Goal: Task Accomplishment & Management: Manage account settings

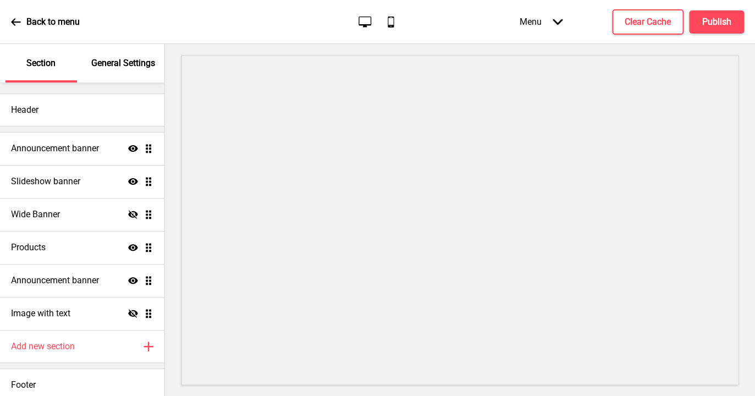
click at [116, 61] on p "General Settings" at bounding box center [123, 63] width 64 height 12
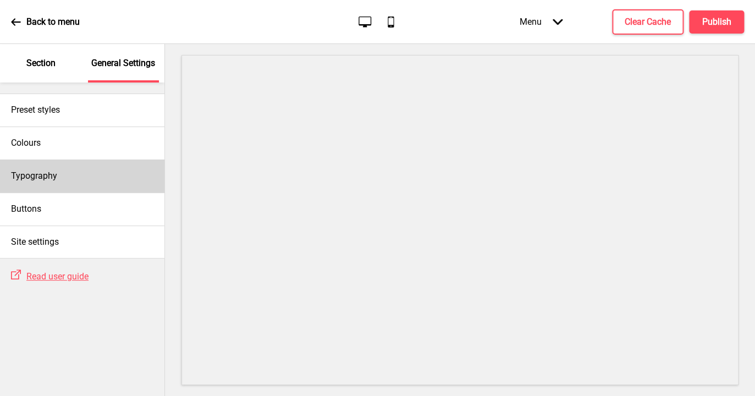
click at [67, 175] on div "Typography" at bounding box center [82, 176] width 165 height 33
select select "Trocchi"
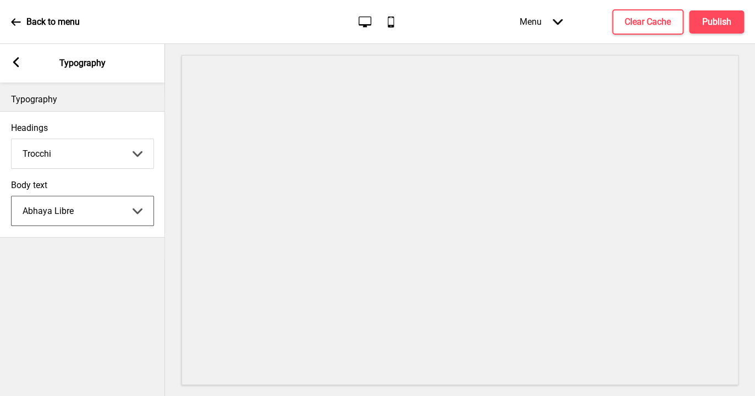
click at [12, 196] on select "Abhaya Libre Abril Fatface Adobe Garamond Pro Arimo Arsenal Arvo Berkshire Swas…" at bounding box center [83, 210] width 142 height 29
click option "Abril Fatface" at bounding box center [0, 0] width 0 height 0
click at [12, 196] on select "Abhaya Libre Abril Fatface Adobe Garamond Pro Arimo Arsenal Arvo Berkshire Swas…" at bounding box center [83, 210] width 142 height 29
click option "Bitter" at bounding box center [0, 0] width 0 height 0
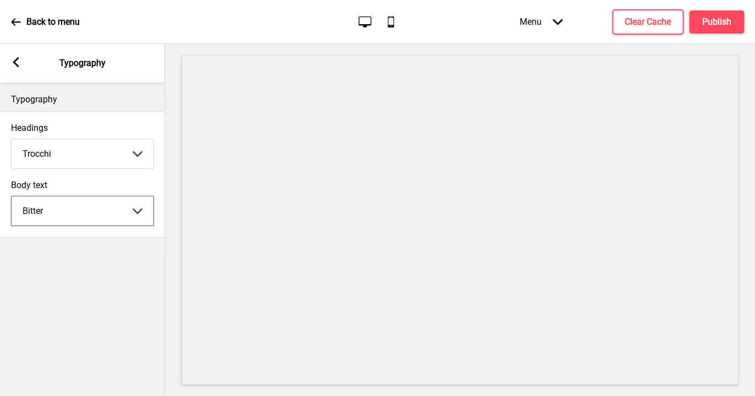
click at [12, 196] on select "Abhaya Libre Abril Fatface Adobe Garamond Pro Arimo Arsenal Arvo Berkshire Swas…" at bounding box center [83, 210] width 142 height 29
click option "Adobe Garamond Pro" at bounding box center [0, 0] width 0 height 0
click at [12, 196] on select "Abhaya Libre Abril Fatface Adobe Garamond Pro Arimo Arsenal Arvo Berkshire Swas…" at bounding box center [83, 210] width 142 height 29
click option "Arimo" at bounding box center [0, 0] width 0 height 0
click at [12, 196] on select "Abhaya Libre Abril Fatface Adobe Garamond Pro Arimo Arsenal Arvo Berkshire Swas…" at bounding box center [83, 210] width 142 height 29
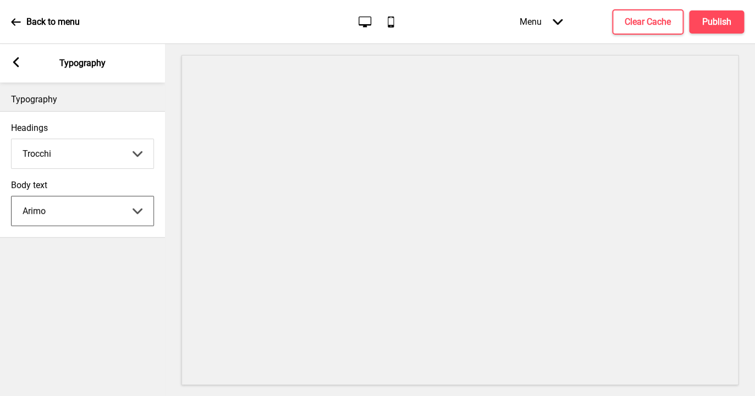
click option "Arsenal" at bounding box center [0, 0] width 0 height 0
click at [12, 196] on select "Abhaya Libre Abril Fatface Adobe Garamond Pro Arimo Arsenal Arvo Berkshire Swas…" at bounding box center [83, 210] width 142 height 29
click option "Arvo" at bounding box center [0, 0] width 0 height 0
click at [12, 196] on select "Abhaya Libre Abril Fatface Adobe Garamond Pro Arimo Arsenal Arvo Berkshire Swas…" at bounding box center [83, 210] width 142 height 29
click option "Berkshire Swash" at bounding box center [0, 0] width 0 height 0
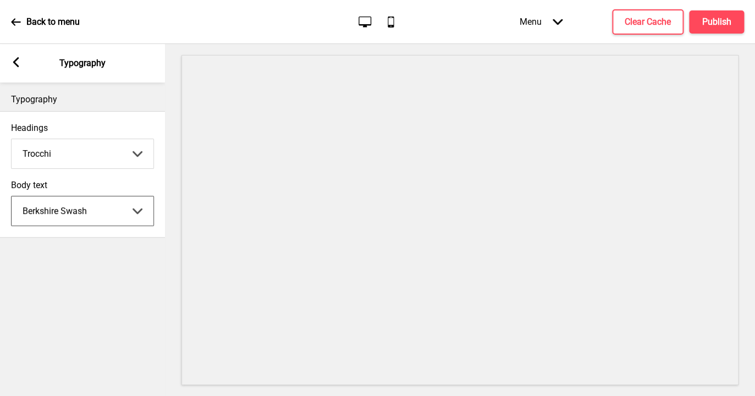
click at [12, 196] on select "Abhaya Libre Abril Fatface Adobe Garamond Pro Arimo Arsenal Arvo Berkshire Swas…" at bounding box center [83, 210] width 142 height 29
click option "Be Vietnam Pro" at bounding box center [0, 0] width 0 height 0
click at [12, 196] on select "Abhaya Libre Abril Fatface Adobe Garamond Pro Arimo Arsenal Arvo Berkshire Swas…" at bounding box center [83, 210] width 142 height 29
click option "Bitter" at bounding box center [0, 0] width 0 height 0
click at [12, 196] on select "Abhaya Libre Abril Fatface Adobe Garamond Pro Arimo Arsenal Arvo Berkshire Swas…" at bounding box center [83, 210] width 142 height 29
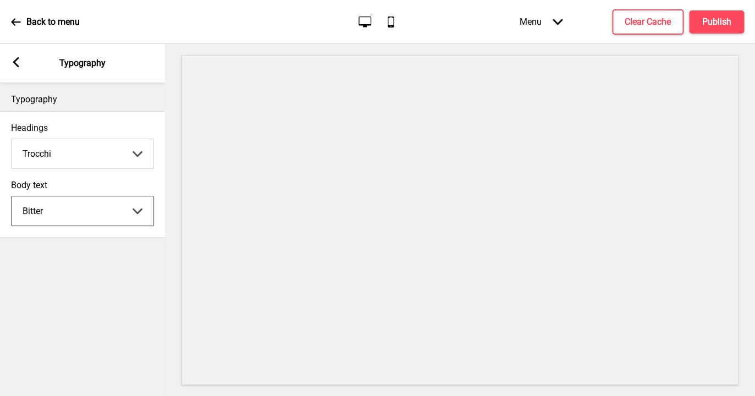
click option "Bree Serif" at bounding box center [0, 0] width 0 height 0
click at [12, 196] on select "Abhaya Libre Abril Fatface Adobe Garamond Pro Arimo Arsenal Arvo Berkshire Swas…" at bounding box center [83, 210] width 142 height 29
click option "Cantora One" at bounding box center [0, 0] width 0 height 0
click at [12, 196] on select "Abhaya Libre Abril Fatface Adobe Garamond Pro Arimo Arsenal Arvo Berkshire Swas…" at bounding box center [83, 210] width 142 height 29
click option "Courgette" at bounding box center [0, 0] width 0 height 0
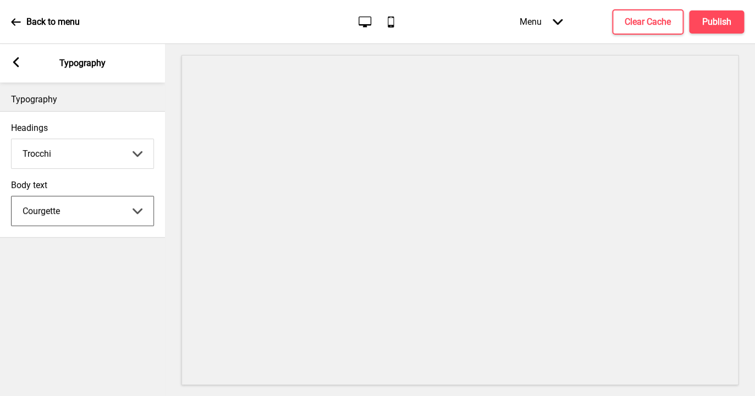
click at [12, 196] on select "Abhaya Libre Abril Fatface Adobe Garamond Pro Arimo Arsenal Arvo Berkshire Swas…" at bounding box center [83, 210] width 142 height 29
click option "Cabin" at bounding box center [0, 0] width 0 height 0
click at [12, 196] on select "Abhaya Libre Abril Fatface Adobe Garamond Pro Arimo Arsenal Arvo Berkshire Swas…" at bounding box center [83, 210] width 142 height 29
click option "Courgette" at bounding box center [0, 0] width 0 height 0
click at [12, 196] on select "Abhaya Libre Abril Fatface Adobe Garamond Pro Arimo Arsenal Arvo Berkshire Swas…" at bounding box center [83, 210] width 142 height 29
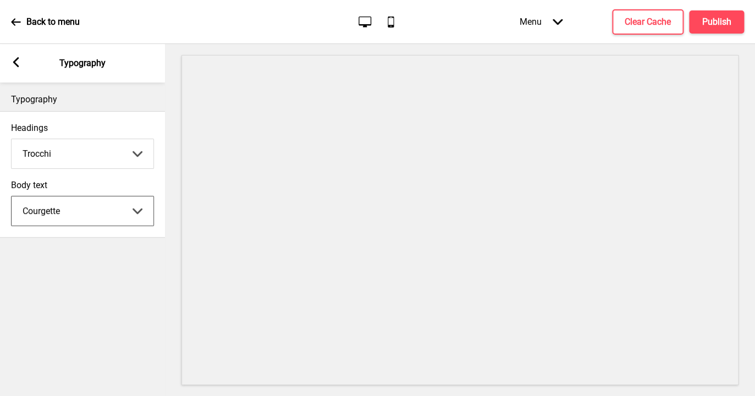
click option "Coustard" at bounding box center [0, 0] width 0 height 0
click at [12, 196] on select "Abhaya Libre Abril Fatface Adobe Garamond Pro Arimo Arsenal Arvo Berkshire Swas…" at bounding box center [83, 210] width 142 height 29
click option "Glegoo" at bounding box center [0, 0] width 0 height 0
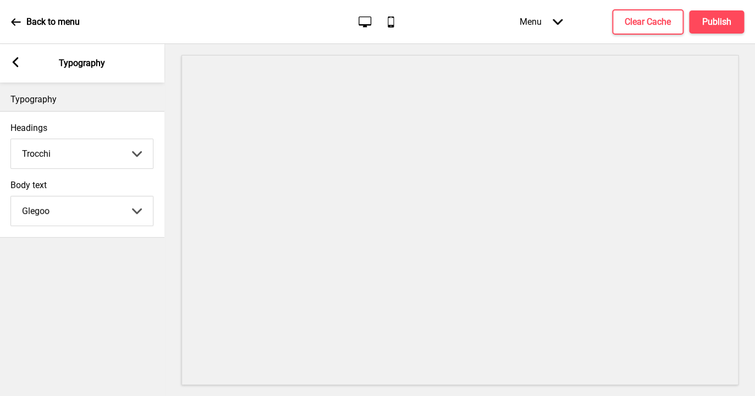
click at [11, 196] on select "Abhaya Libre Abril Fatface Adobe Garamond Pro Arimo Arsenal Arvo Berkshire Swas…" at bounding box center [82, 210] width 142 height 29
click option "Hammersmith One" at bounding box center [0, 0] width 0 height 0
click at [11, 196] on select "Abhaya Libre Abril Fatface Adobe Garamond Pro Arimo Arsenal Arvo Berkshire Swas…" at bounding box center [82, 210] width 142 height 29
click option "Hind Guntur" at bounding box center [0, 0] width 0 height 0
click option "Glegoo" at bounding box center [0, 0] width 0 height 0
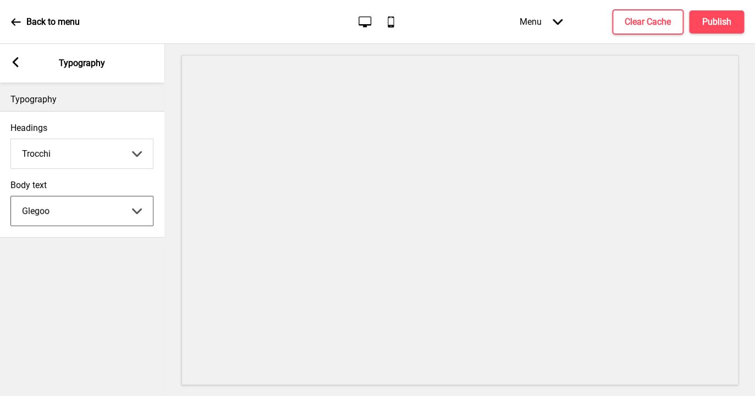
click at [11, 196] on select "Abhaya Libre Abril Fatface Adobe Garamond Pro Arimo Arsenal Arvo Berkshire Swas…" at bounding box center [82, 210] width 142 height 29
click option "[PERSON_NAME]" at bounding box center [0, 0] width 0 height 0
click at [11, 196] on select "Abhaya Libre Abril Fatface Adobe Garamond Pro Arimo Arsenal Arvo Berkshire Swas…" at bounding box center [82, 210] width 142 height 29
click option "Jost" at bounding box center [0, 0] width 0 height 0
click at [11, 196] on select "Abhaya Libre Abril Fatface Adobe Garamond Pro Arimo Arsenal Arvo Berkshire Swas…" at bounding box center [82, 210] width 142 height 29
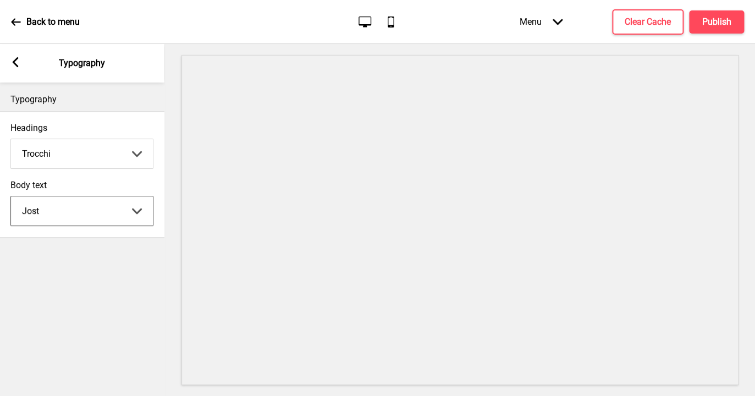
click option "Kalam" at bounding box center [0, 0] width 0 height 0
click at [11, 196] on select "Abhaya Libre Abril Fatface Adobe Garamond Pro Arimo Arsenal Arvo Berkshire Swas…" at bounding box center [82, 210] width 142 height 29
click option "Lato" at bounding box center [0, 0] width 0 height 0
click at [11, 196] on select "Abhaya Libre Abril Fatface Adobe Garamond Pro Arimo Arsenal Arvo Berkshire Swas…" at bounding box center [82, 210] width 142 height 29
select select "Libre Baskerville"
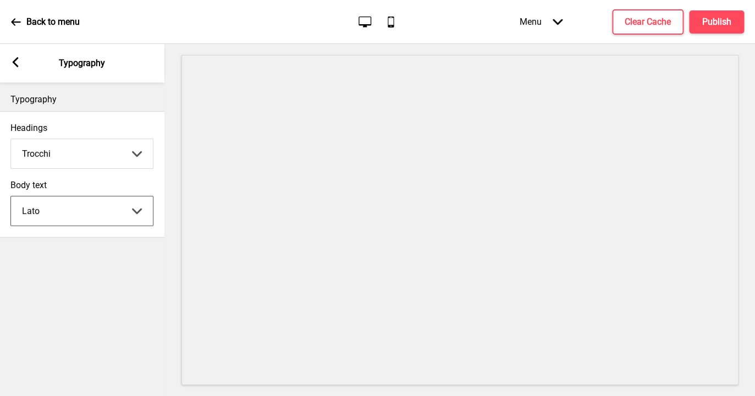
click option "Libre Baskerville" at bounding box center [0, 0] width 0 height 0
click at [11, 139] on select "Abhaya Libre Abril Fatface Adobe Garamond Pro Arimo Arsenal Arvo Berkshire Swas…" at bounding box center [82, 153] width 142 height 29
click option "Libre Baskerville" at bounding box center [0, 0] width 0 height 0
click at [103, 258] on div "Typography Headings Libre [PERSON_NAME] Libre Abril Fatface Adobe Garamond Pro …" at bounding box center [81, 240] width 165 height 314
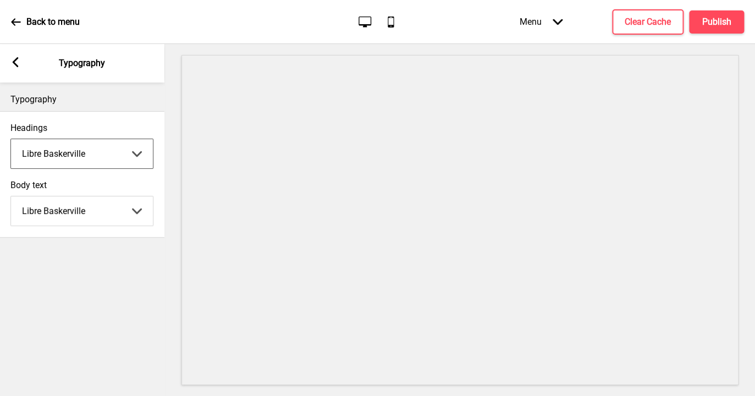
click at [11, 139] on select "Abhaya Libre Abril Fatface Adobe Garamond Pro Arimo Arsenal Arvo Berkshire Swas…" at bounding box center [82, 153] width 142 height 29
click option "Glegoo" at bounding box center [0, 0] width 0 height 0
click at [11, 139] on select "Abhaya Libre Abril Fatface Adobe Garamond Pro Arimo Arsenal Arvo Berkshire Swas…" at bounding box center [82, 153] width 142 height 29
click option "Abhaya Libre" at bounding box center [0, 0] width 0 height 0
click at [11, 139] on select "Abhaya Libre Abril Fatface Adobe Garamond Pro Arimo Arsenal Arvo Berkshire Swas…" at bounding box center [82, 153] width 142 height 29
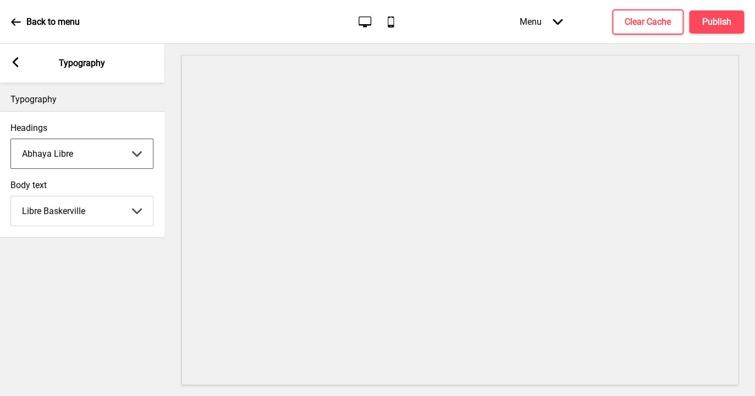
click option "Abril Fatface" at bounding box center [0, 0] width 0 height 0
click at [11, 139] on select "Abhaya Libre Abril Fatface Adobe Garamond Pro Arimo Arsenal Arvo Berkshire Swas…" at bounding box center [82, 153] width 142 height 29
click option "Adobe Garamond Pro" at bounding box center [0, 0] width 0 height 0
click at [11, 139] on select "Abhaya Libre Abril Fatface Adobe Garamond Pro Arimo Arsenal Arvo Berkshire Swas…" at bounding box center [82, 153] width 142 height 29
click option "Arimo" at bounding box center [0, 0] width 0 height 0
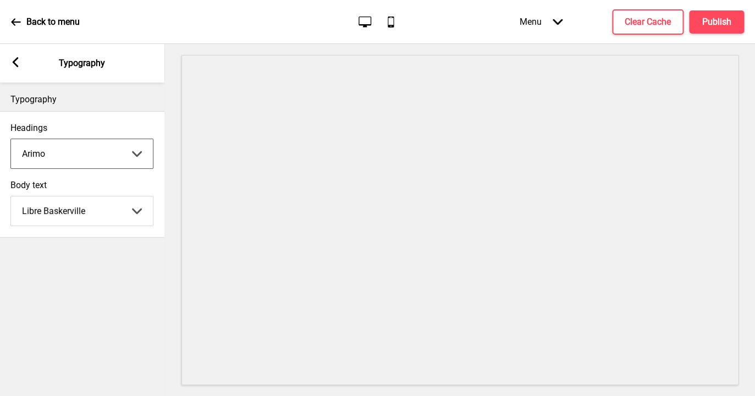
click at [11, 139] on select "Abhaya Libre Abril Fatface Adobe Garamond Pro Arimo Arsenal Arvo Berkshire Swas…" at bounding box center [82, 153] width 142 height 29
click option "Arsenal" at bounding box center [0, 0] width 0 height 0
click at [11, 139] on select "Abhaya Libre Abril Fatface Adobe Garamond Pro Arimo Arsenal Arvo Berkshire Swas…" at bounding box center [82, 153] width 142 height 29
click option "Arvo" at bounding box center [0, 0] width 0 height 0
click at [11, 139] on select "Abhaya Libre Abril Fatface Adobe Garamond Pro Arimo Arsenal Arvo Berkshire Swas…" at bounding box center [82, 153] width 142 height 29
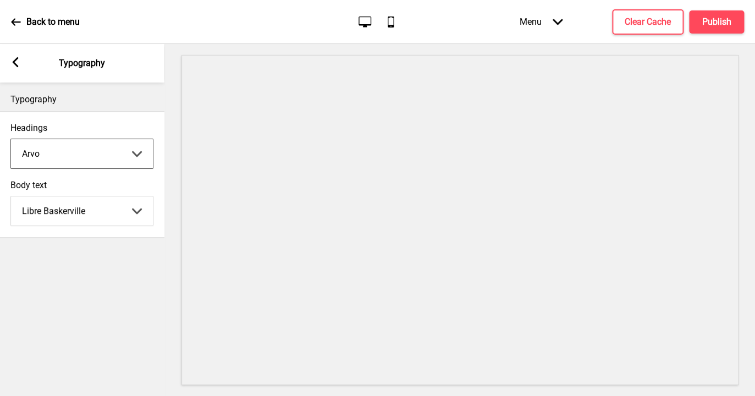
click option "Berkshire Swash" at bounding box center [0, 0] width 0 height 0
click at [11, 139] on select "Abhaya Libre Abril Fatface Adobe Garamond Pro Arimo Arsenal Arvo Berkshire Swas…" at bounding box center [82, 153] width 142 height 29
click option "Be Vietnam Pro" at bounding box center [0, 0] width 0 height 0
click at [11, 139] on select "Abhaya Libre Abril Fatface Adobe Garamond Pro Arimo Arsenal Arvo Berkshire Swas…" at bounding box center [82, 153] width 142 height 29
click option "Bitter" at bounding box center [0, 0] width 0 height 0
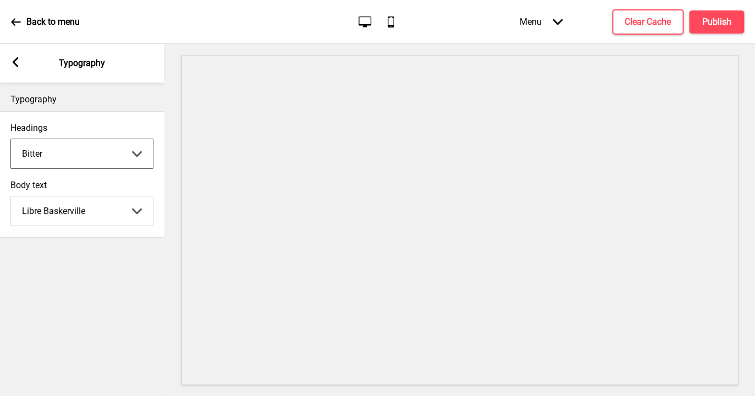
click at [11, 139] on select "Abhaya Libre Abril Fatface Adobe Garamond Pro Arimo Arsenal Arvo Berkshire Swas…" at bounding box center [82, 153] width 142 height 29
click option "Bree Serif" at bounding box center [0, 0] width 0 height 0
click at [11, 139] on select "Abhaya Libre Abril Fatface Adobe Garamond Pro Arimo Arsenal Arvo Berkshire Swas…" at bounding box center [82, 153] width 142 height 29
click option "Cantora One" at bounding box center [0, 0] width 0 height 0
click at [11, 139] on select "Abhaya Libre Abril Fatface Adobe Garamond Pro Arimo Arsenal Arvo Berkshire Swas…" at bounding box center [82, 153] width 142 height 29
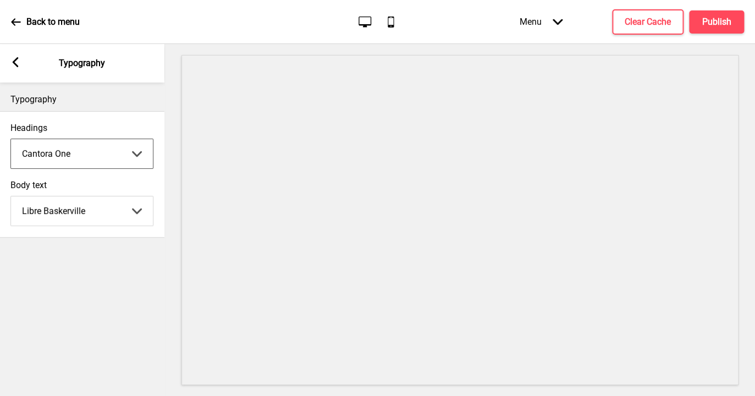
click option "Cabin" at bounding box center [0, 0] width 0 height 0
click at [11, 139] on select "Abhaya Libre Abril Fatface Adobe Garamond Pro Arimo Arsenal Arvo Berkshire Swas…" at bounding box center [82, 153] width 142 height 29
click option "Courgette" at bounding box center [0, 0] width 0 height 0
click at [11, 139] on select "Abhaya Libre Abril Fatface Adobe Garamond Pro Arimo Arsenal Arvo Berkshire Swas…" at bounding box center [82, 153] width 142 height 29
click option "Coustard" at bounding box center [0, 0] width 0 height 0
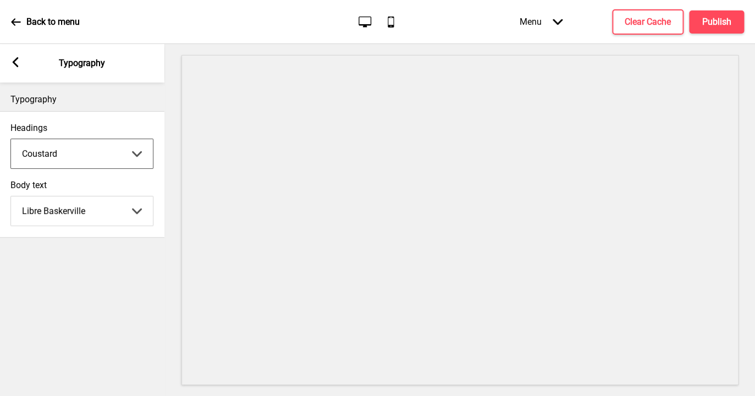
click at [11, 139] on select "Abhaya Libre Abril Fatface Adobe Garamond Pro Arimo Arsenal Arvo Berkshire Swas…" at bounding box center [82, 153] width 142 height 29
click option "Glegoo" at bounding box center [0, 0] width 0 height 0
click at [11, 139] on select "Abhaya Libre Abril Fatface Adobe Garamond Pro Arimo Arsenal Arvo Berkshire Swas…" at bounding box center [82, 153] width 142 height 29
click option "Hammersmith One" at bounding box center [0, 0] width 0 height 0
click at [11, 139] on select "Abhaya Libre Abril Fatface Adobe Garamond Pro Arimo Arsenal Arvo Berkshire Swas…" at bounding box center [82, 153] width 142 height 29
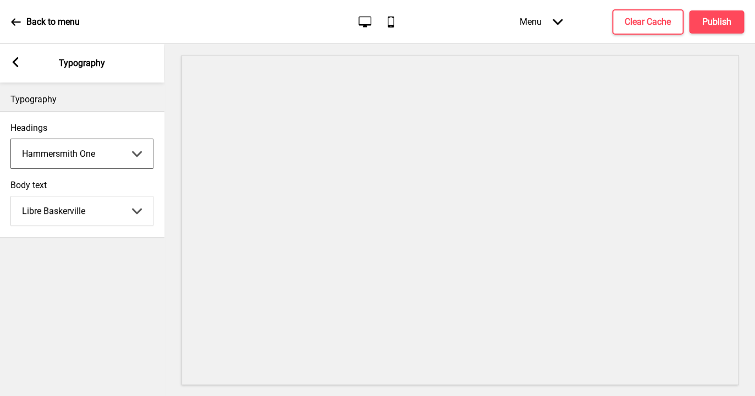
click option "Hind Guntur" at bounding box center [0, 0] width 0 height 0
click at [11, 139] on select "Abhaya Libre Abril Fatface Adobe Garamond Pro Arimo Arsenal Arvo Berkshire Swas…" at bounding box center [82, 153] width 142 height 29
click option "[PERSON_NAME]" at bounding box center [0, 0] width 0 height 0
click at [11, 139] on select "Abhaya Libre Abril Fatface Adobe Garamond Pro Arimo Arsenal Arvo Berkshire Swas…" at bounding box center [82, 153] width 142 height 29
click option "Jost" at bounding box center [0, 0] width 0 height 0
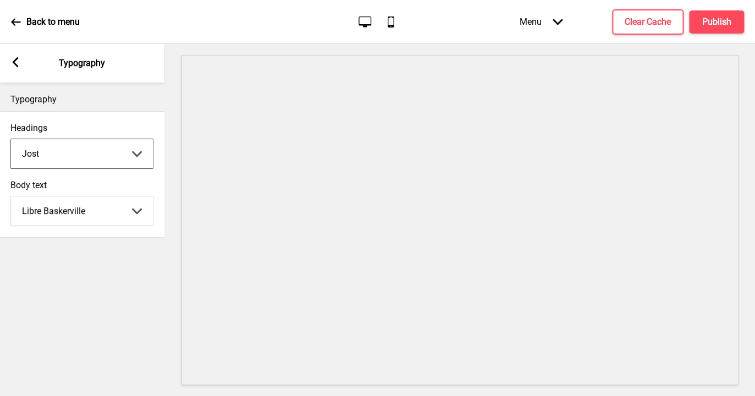
click at [11, 139] on select "Abhaya Libre Abril Fatface Adobe Garamond Pro Arimo Arsenal Arvo Berkshire Swas…" at bounding box center [82, 153] width 142 height 29
click option "Kalam" at bounding box center [0, 0] width 0 height 0
click at [11, 139] on select "Abhaya Libre Abril Fatface Adobe Garamond Pro Arimo Arsenal Arvo Berkshire Swas…" at bounding box center [82, 153] width 142 height 29
click option "Lato" at bounding box center [0, 0] width 0 height 0
click at [11, 139] on select "Abhaya Libre Abril Fatface Adobe Garamond Pro Arimo Arsenal Arvo Berkshire Swas…" at bounding box center [82, 153] width 142 height 29
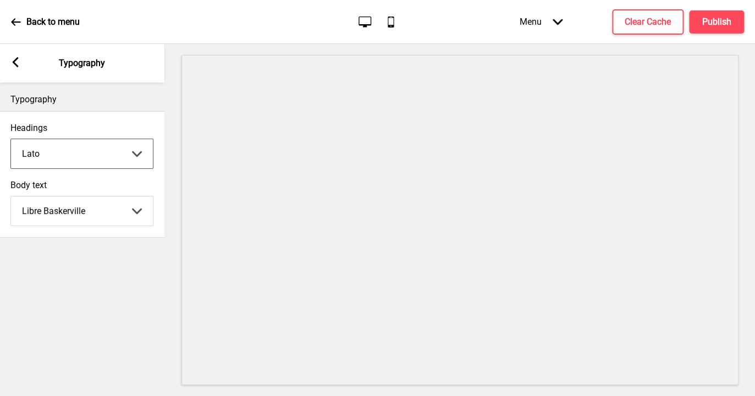
click option "Libre Baskerville" at bounding box center [0, 0] width 0 height 0
click at [11, 139] on select "Abhaya Libre Abril Fatface Adobe Garamond Pro Arimo Arsenal Arvo Berkshire Swas…" at bounding box center [82, 153] width 142 height 29
click option "Libre Franklin" at bounding box center [0, 0] width 0 height 0
click at [11, 139] on select "Abhaya Libre Abril Fatface Adobe Garamond Pro Arimo Arsenal Arvo Berkshire Swas…" at bounding box center [82, 153] width 142 height 29
click option "Lora" at bounding box center [0, 0] width 0 height 0
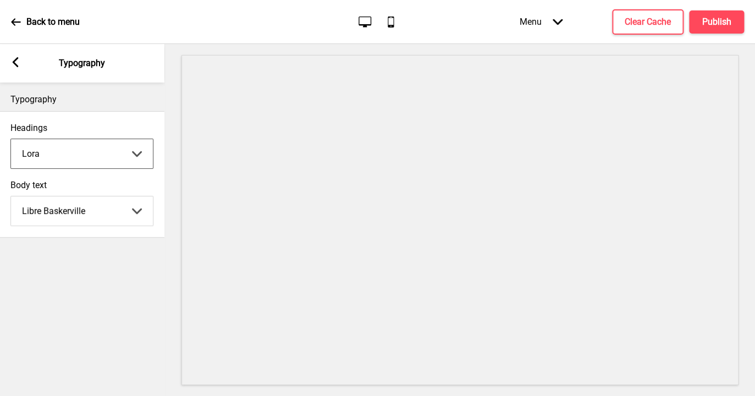
click at [11, 139] on select "Abhaya Libre Abril Fatface Adobe Garamond Pro Arimo Arsenal Arvo Berkshire Swas…" at bounding box center [82, 153] width 142 height 29
click option "Merriweather" at bounding box center [0, 0] width 0 height 0
click at [11, 139] on select "Abhaya Libre Abril Fatface Adobe Garamond Pro Arimo Arsenal Arvo Berkshire Swas…" at bounding box center [82, 153] width 142 height 29
click option "Nunito Sans" at bounding box center [0, 0] width 0 height 0
click at [11, 139] on select "Abhaya Libre Abril Fatface Adobe Garamond Pro Arimo Arsenal Arvo Berkshire Swas…" at bounding box center [82, 153] width 142 height 29
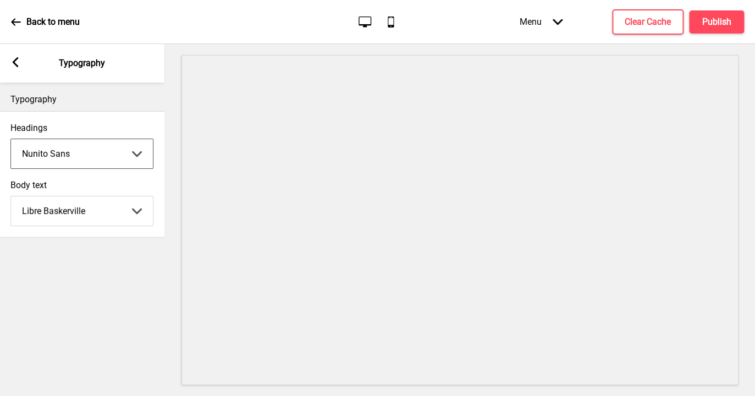
click option "Oregano" at bounding box center [0, 0] width 0 height 0
click at [11, 139] on select "Abhaya Libre Abril Fatface Adobe Garamond Pro Arimo Arsenal Arvo Berkshire Swas…" at bounding box center [82, 153] width 142 height 29
click option "[PERSON_NAME]" at bounding box center [0, 0] width 0 height 0
click at [11, 139] on select "Abhaya Libre Abril Fatface Adobe Garamond Pro Arimo Arsenal Arvo Berkshire Swas…" at bounding box center [82, 153] width 142 height 29
click option "Pacifico" at bounding box center [0, 0] width 0 height 0
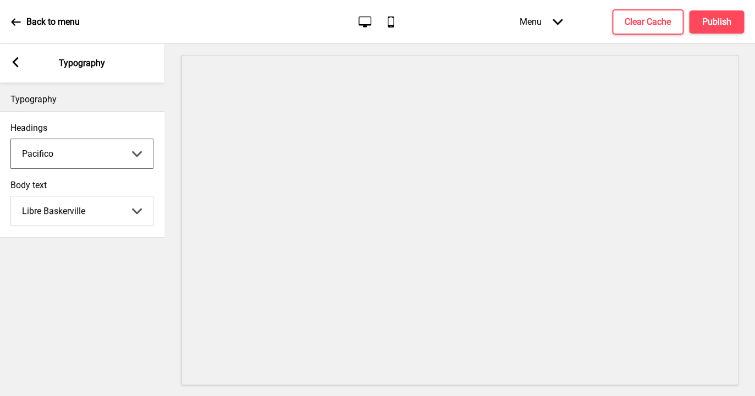
click at [11, 139] on select "Abhaya Libre Abril Fatface Adobe Garamond Pro Arimo Arsenal Arvo Berkshire Swas…" at bounding box center [82, 153] width 142 height 29
click option "Playfair Display" at bounding box center [0, 0] width 0 height 0
click at [11, 139] on select "Abhaya Libre Abril Fatface Adobe Garamond Pro Arimo Arsenal Arvo Berkshire Swas…" at bounding box center [82, 153] width 142 height 29
click option "Prata" at bounding box center [0, 0] width 0 height 0
click at [11, 139] on select "Abhaya Libre Abril Fatface Adobe Garamond Pro Arimo Arsenal Arvo Berkshire Swas…" at bounding box center [82, 153] width 142 height 29
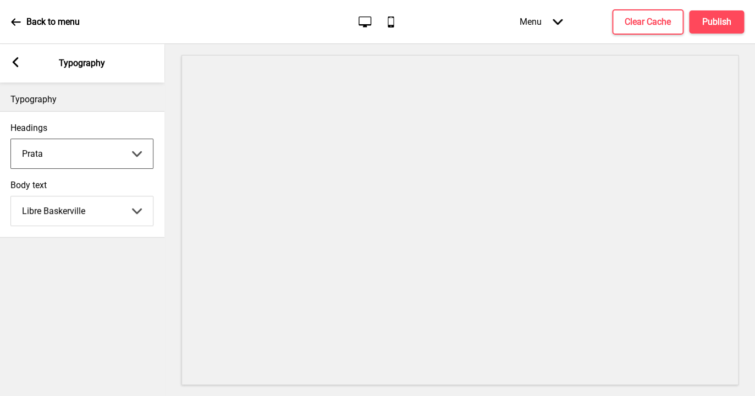
click option "Quattrocento" at bounding box center [0, 0] width 0 height 0
click at [11, 139] on select "Abhaya Libre Abril Fatface Adobe Garamond Pro Arimo Arsenal Arvo Berkshire Swas…" at bounding box center [82, 153] width 142 height 29
select select "Roboto"
click option "Roboto" at bounding box center [0, 0] width 0 height 0
click at [11, 196] on select "Abhaya Libre Abril Fatface Adobe Garamond Pro Arimo Arsenal Arvo Berkshire Swas…" at bounding box center [82, 210] width 142 height 29
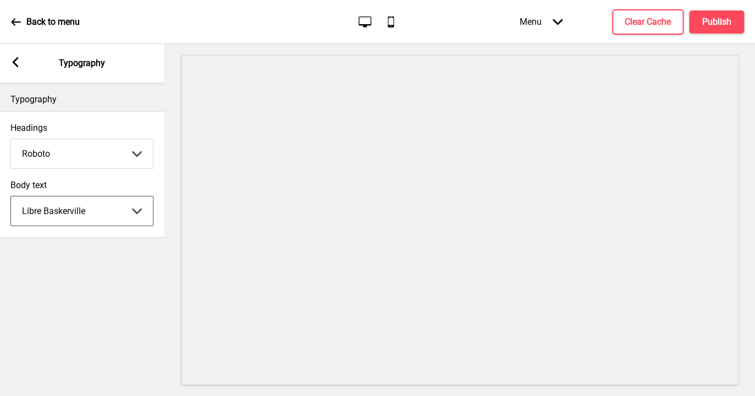
select select "Roboto"
click option "Roboto" at bounding box center [0, 0] width 0 height 0
click at [713, 16] on h4 "Publish" at bounding box center [717, 22] width 29 height 12
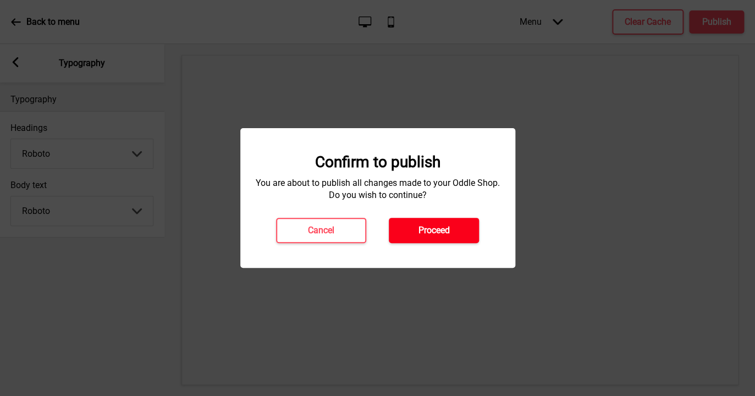
click at [438, 233] on h4 "Proceed" at bounding box center [434, 230] width 31 height 12
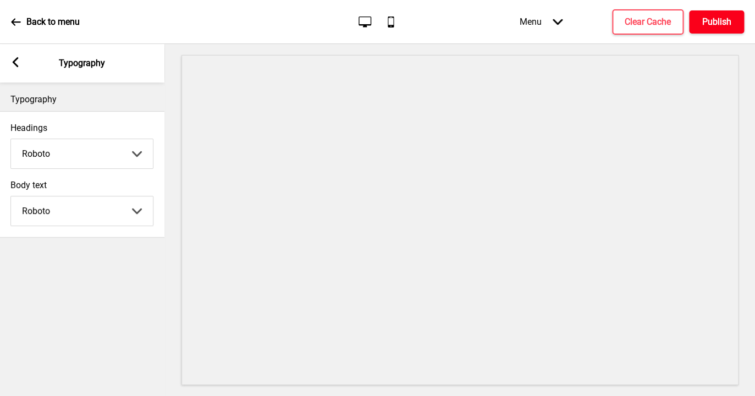
click at [711, 21] on h4 "Publish" at bounding box center [717, 22] width 29 height 12
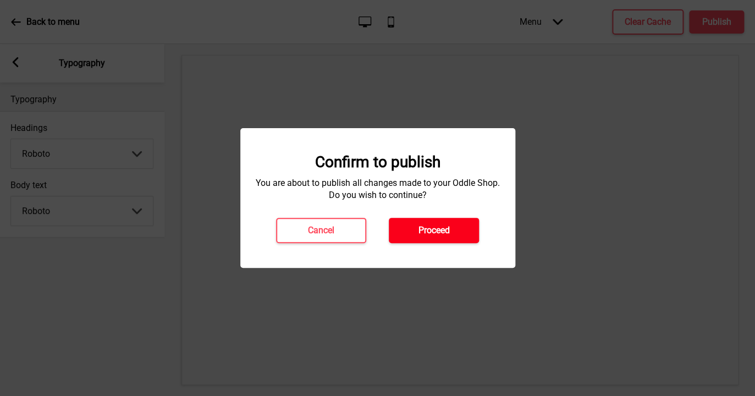
click at [428, 229] on h4 "Proceed" at bounding box center [434, 230] width 31 height 12
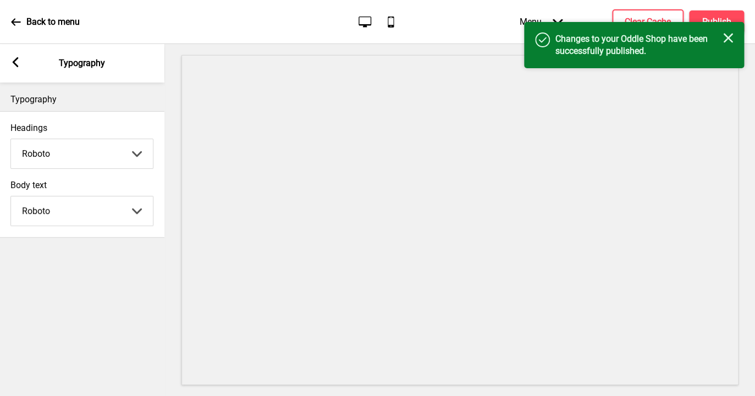
click at [727, 37] on rect at bounding box center [729, 38] width 10 height 10
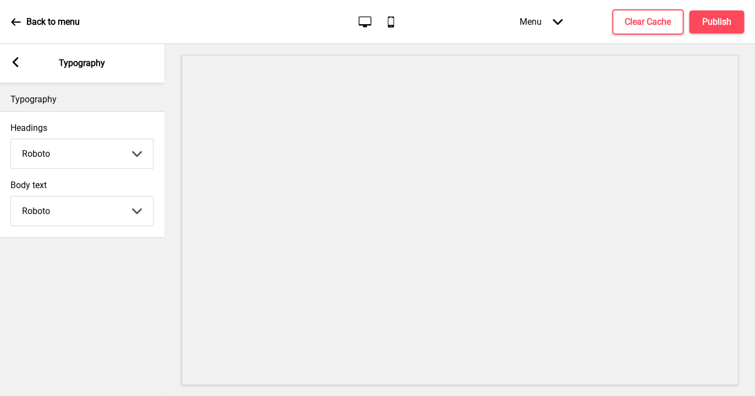
click at [388, 23] on icon at bounding box center [391, 22] width 6 height 11
click at [709, 19] on h4 "Publish" at bounding box center [717, 22] width 29 height 12
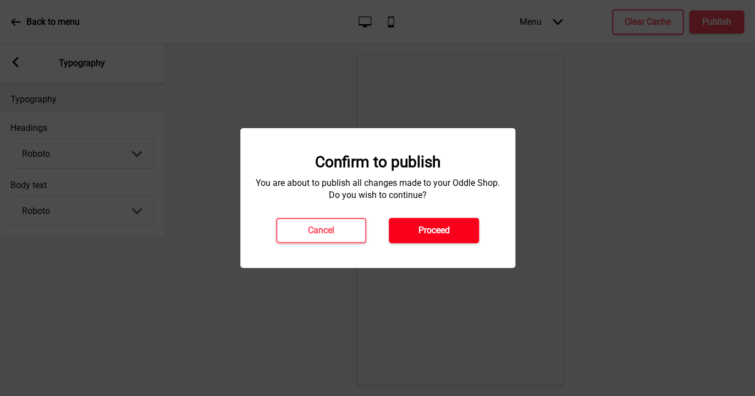
click at [434, 226] on h4 "Proceed" at bounding box center [434, 230] width 31 height 12
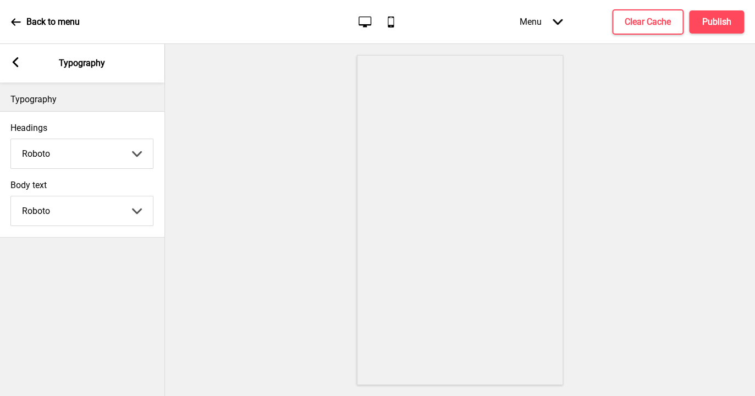
click at [621, 119] on div at bounding box center [460, 220] width 590 height 352
click at [359, 21] on icon at bounding box center [365, 21] width 13 height 11
click at [14, 62] on icon at bounding box center [16, 62] width 6 height 10
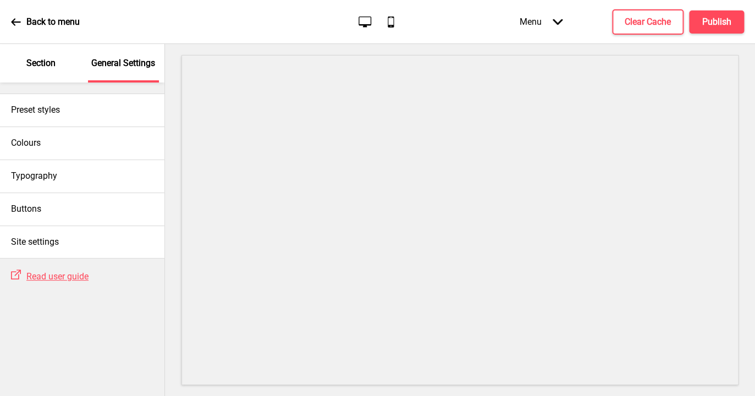
click at [34, 58] on p "Section" at bounding box center [40, 63] width 29 height 12
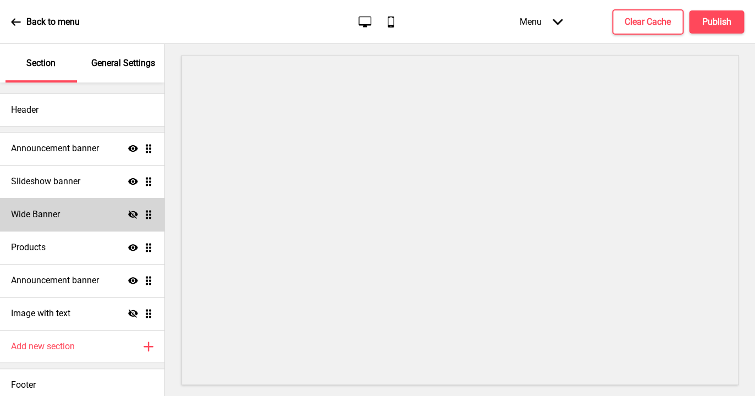
scroll to position [6, 0]
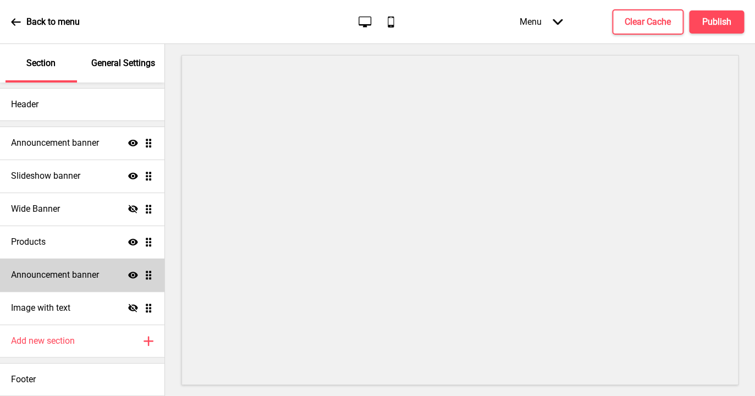
click at [78, 271] on h4 "Announcement banner" at bounding box center [55, 275] width 88 height 12
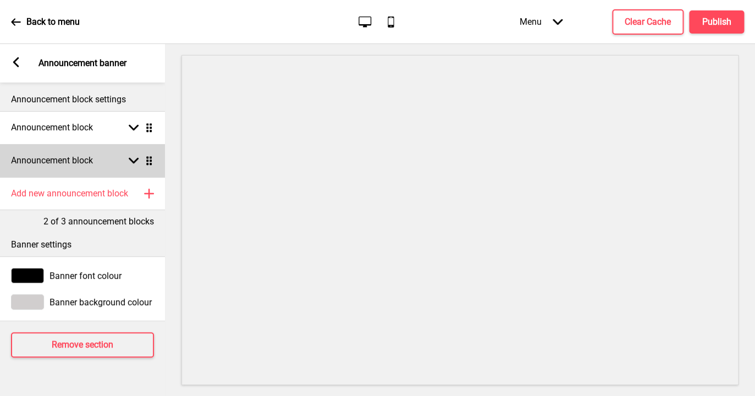
click at [92, 153] on div "Announcement block Arrow down Drag" at bounding box center [82, 160] width 165 height 33
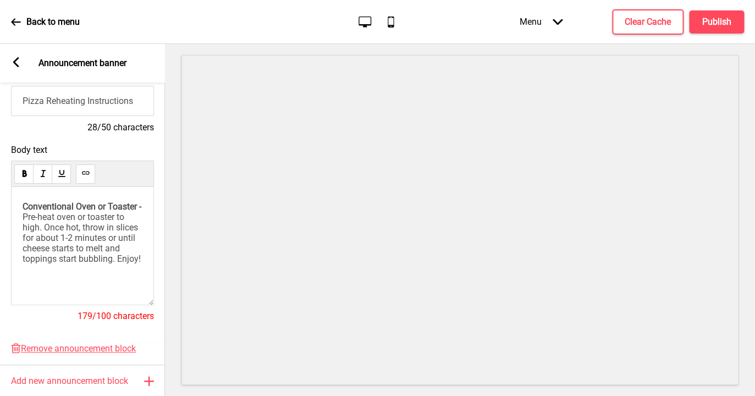
scroll to position [183, 0]
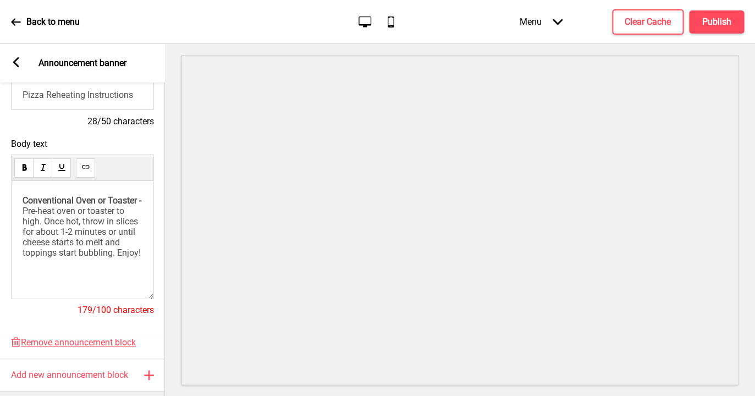
click at [75, 223] on span "Pre-heat oven or toaster to high. Once hot," at bounding box center [75, 216] width 104 height 21
click at [82, 244] on span "throw in slices for about 1-2 minutes or until cheese starts to melt and toppin…" at bounding box center [82, 237] width 118 height 42
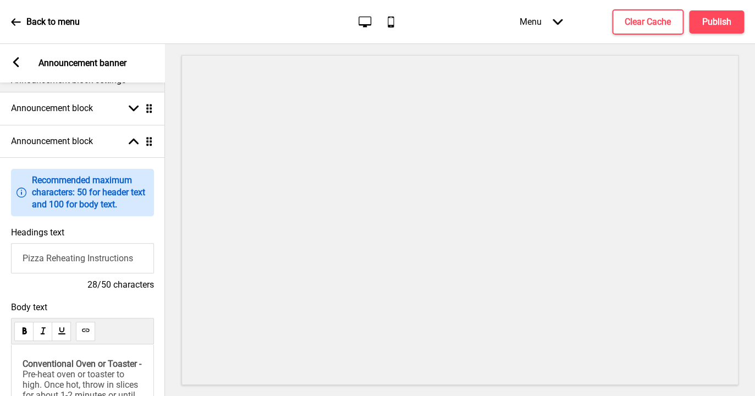
scroll to position [0, 0]
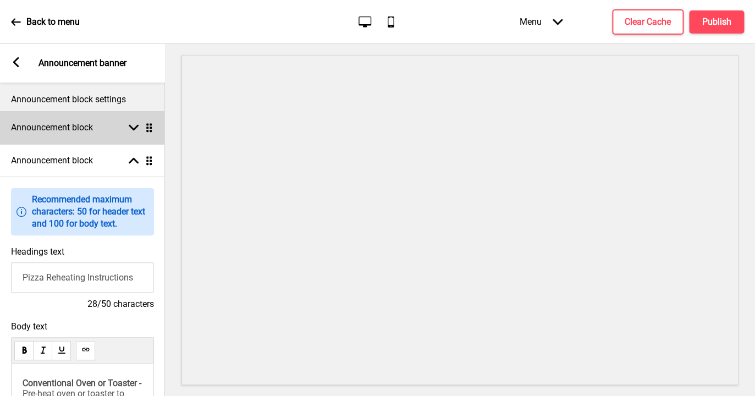
click at [139, 127] on rect at bounding box center [134, 128] width 10 height 10
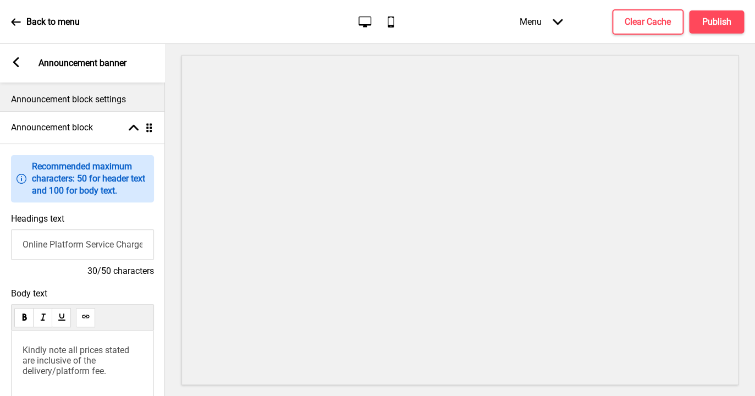
scroll to position [59, 0]
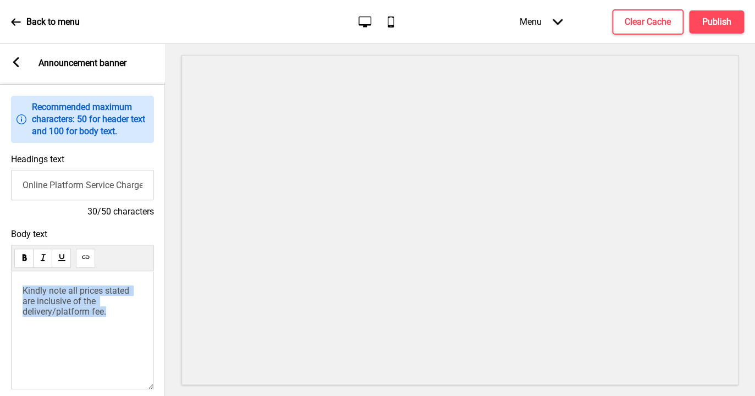
drag, startPoint x: 25, startPoint y: 289, endPoint x: 95, endPoint y: 331, distance: 81.4
click at [95, 331] on div "Kindly note all prices stated are inclusive of the delivery/platform fee." at bounding box center [82, 330] width 143 height 118
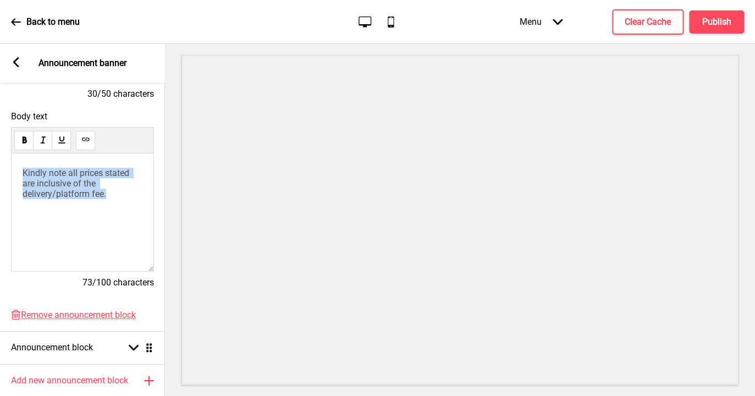
scroll to position [172, 0]
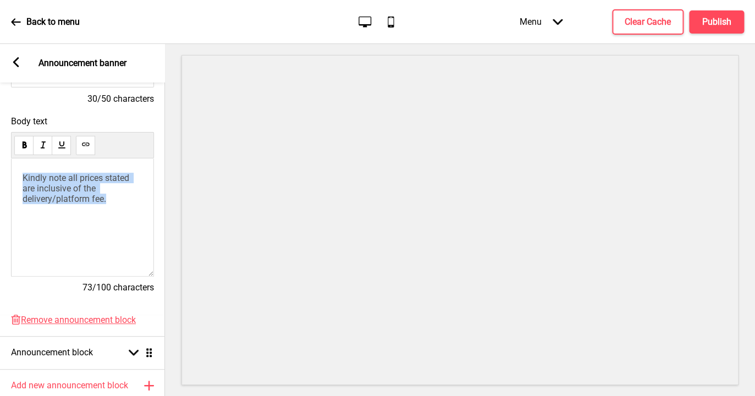
click at [84, 146] on icon at bounding box center [85, 144] width 7 height 3
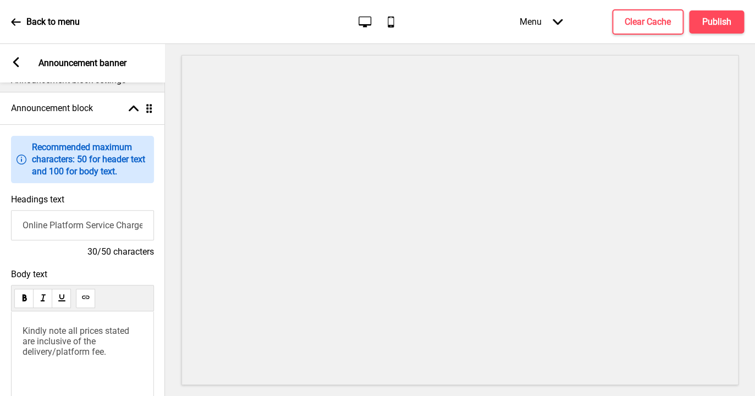
scroll to position [18, 0]
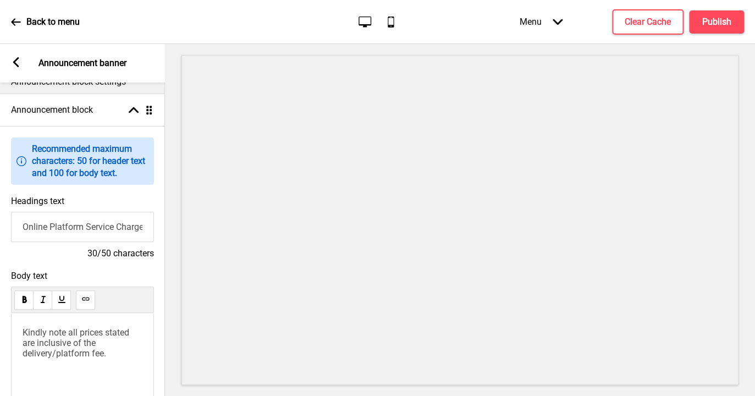
click at [91, 232] on input "Online Platform Service Charge" at bounding box center [82, 227] width 143 height 30
click at [93, 222] on input "Online Platform Service Charge" at bounding box center [82, 227] width 143 height 30
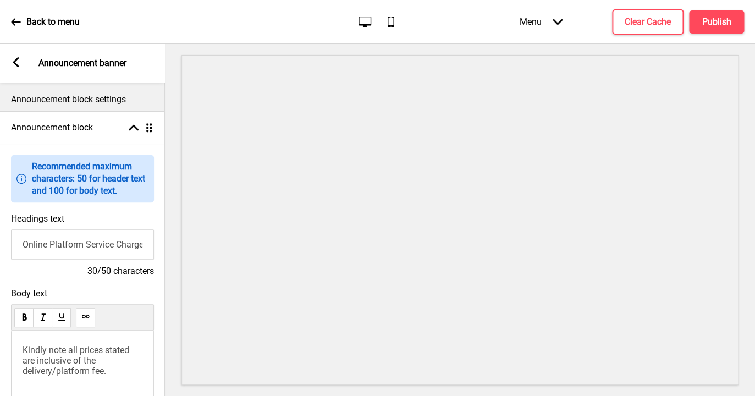
scroll to position [0, 0]
click at [150, 132] on icon at bounding box center [149, 127] width 6 height 9
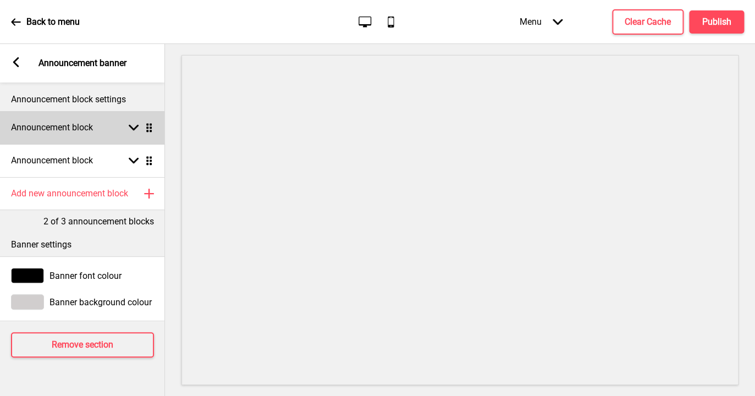
click at [150, 132] on icon at bounding box center [149, 127] width 6 height 9
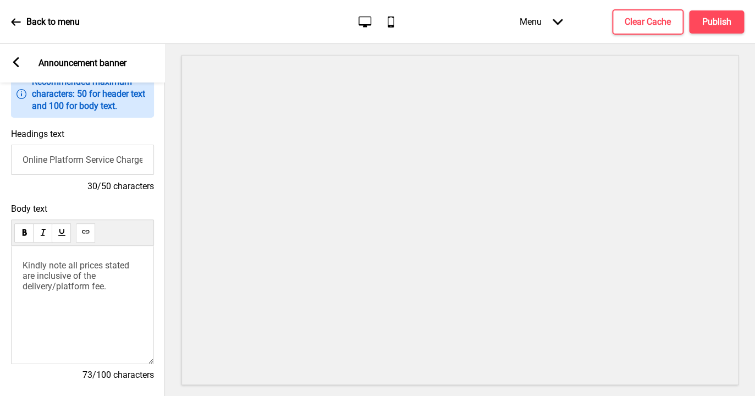
scroll to position [105, 0]
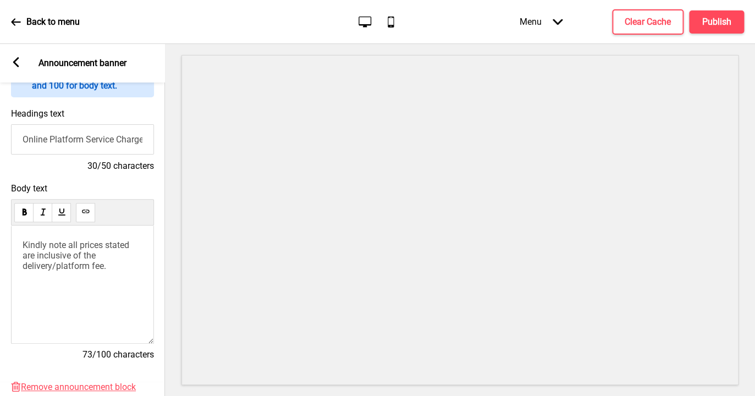
click at [86, 270] on p "Kindly note all prices stated are inclusive of the delivery/platform fee." at bounding box center [83, 255] width 120 height 31
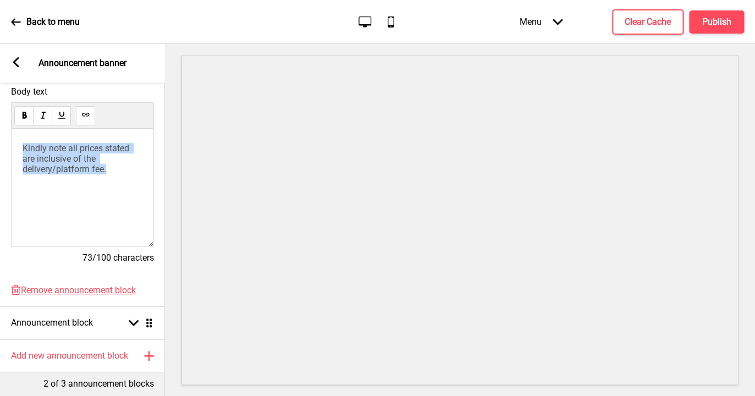
scroll to position [208, 0]
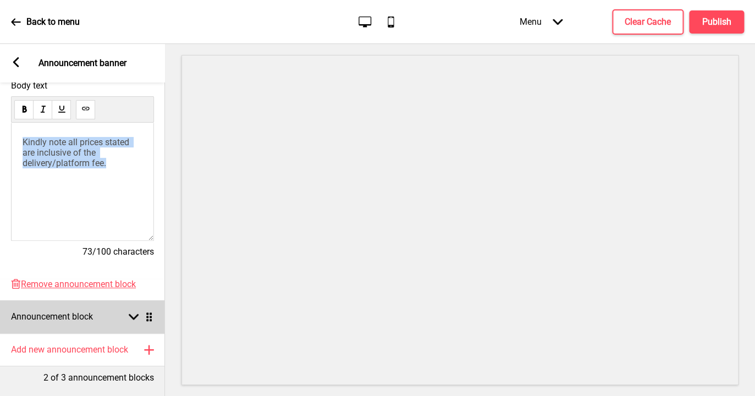
click at [133, 318] on icon at bounding box center [134, 317] width 10 height 6
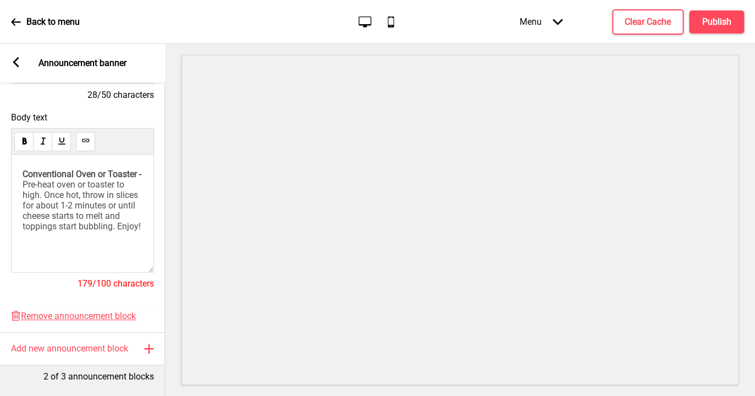
scroll to position [211, 0]
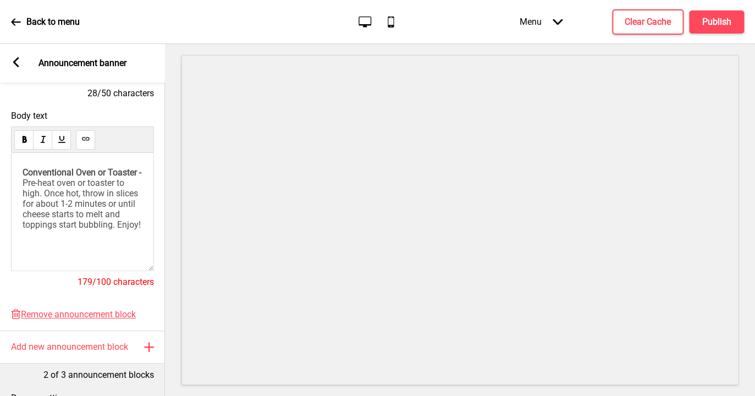
click at [98, 229] on span "throw in slices for about 1-2 minutes or until cheese starts to melt and toppin…" at bounding box center [82, 209] width 118 height 42
drag, startPoint x: 106, startPoint y: 227, endPoint x: 70, endPoint y: 228, distance: 35.3
click at [70, 228] on span "throw in slices for about 1-2 minutes or until cheese starts to melt and toppin…" at bounding box center [82, 209] width 118 height 42
copy span "toppings"
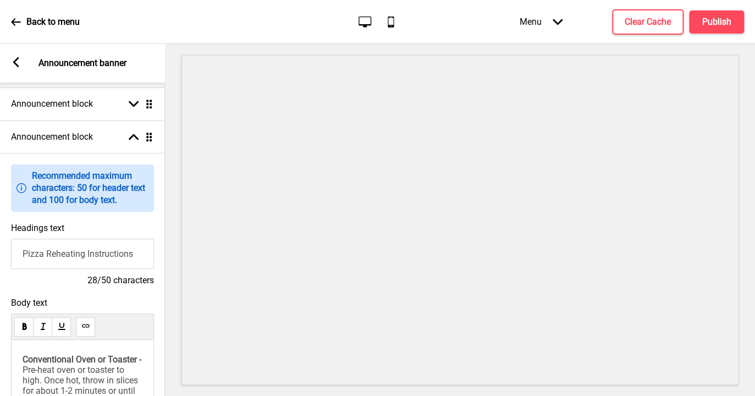
scroll to position [19, 0]
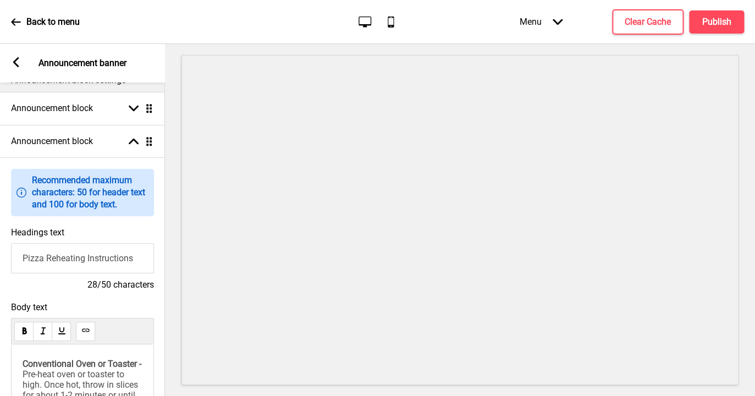
click at [101, 193] on p "Recommended maximum characters: 50 for header text and 100 for body text." at bounding box center [90, 192] width 117 height 36
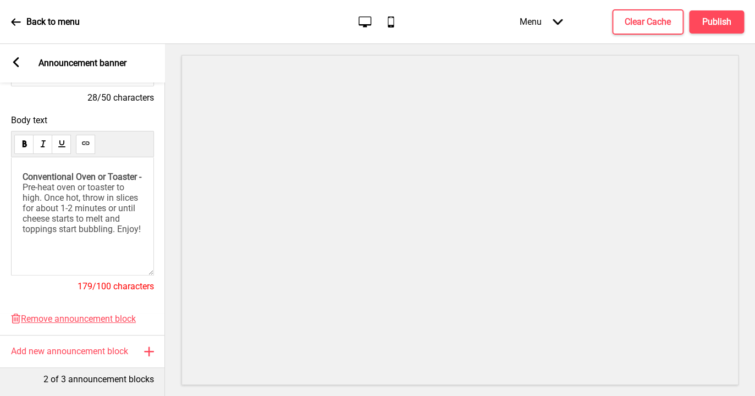
scroll to position [0, 0]
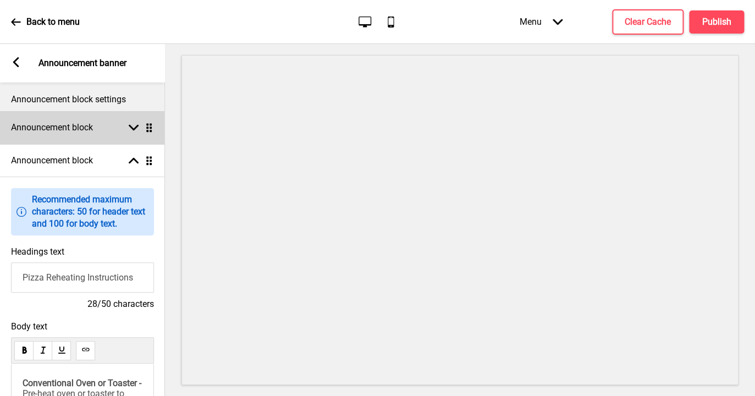
click at [135, 121] on div "Announcement block Arrow down Drag" at bounding box center [82, 127] width 165 height 33
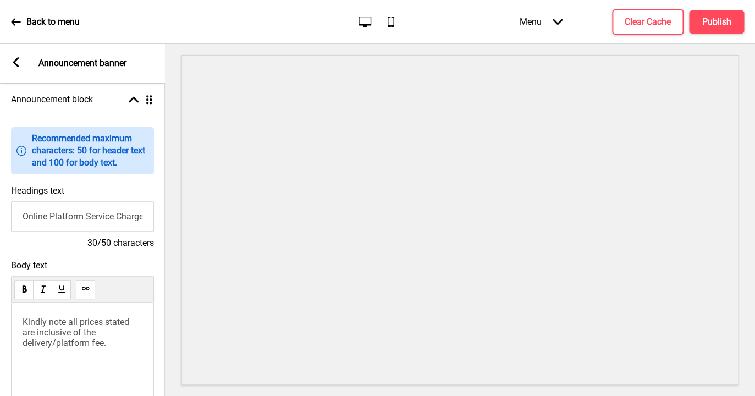
scroll to position [84, 0]
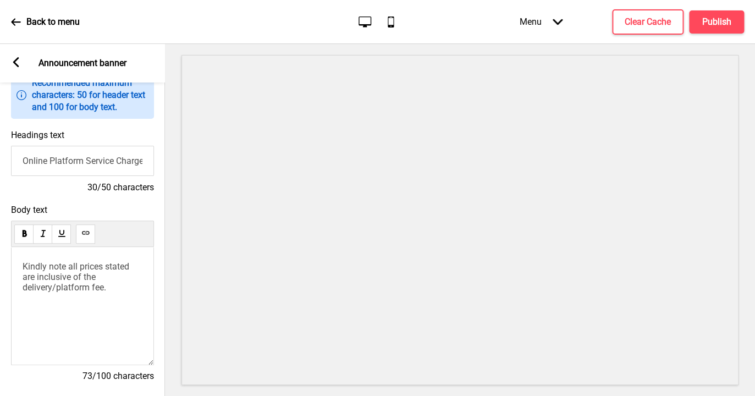
click at [94, 291] on p "Kindly note all prices stated are inclusive of the delivery/platform fee." at bounding box center [83, 276] width 120 height 31
drag, startPoint x: 115, startPoint y: 286, endPoint x: 76, endPoint y: 289, distance: 39.2
click at [76, 289] on p "Kindly note all prices stated are inclusive of the delivery/platform fee. toppi…" at bounding box center [83, 276] width 120 height 31
drag, startPoint x: 79, startPoint y: 289, endPoint x: 15, endPoint y: 264, distance: 69.4
click at [14, 264] on div "Kindly note all prices stated are inclusive of the delivery/platform fee." at bounding box center [82, 306] width 143 height 118
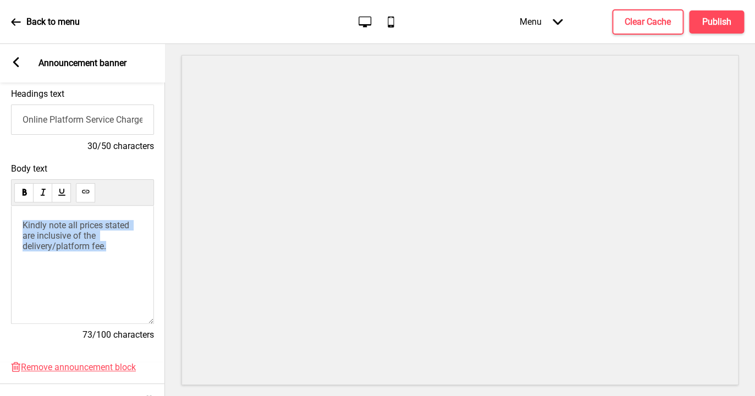
scroll to position [138, 0]
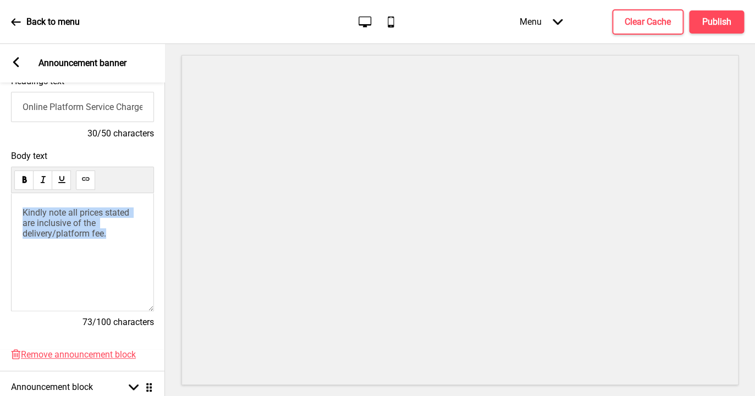
click at [97, 262] on div "Kindly note all prices stated are inclusive of the delivery/platform fee." at bounding box center [82, 252] width 143 height 118
drag, startPoint x: 90, startPoint y: 238, endPoint x: 8, endPoint y: 211, distance: 86.0
click at [11, 209] on div "Kindly note all prices stated are inclusive of the delivery/platform fee." at bounding box center [82, 252] width 143 height 118
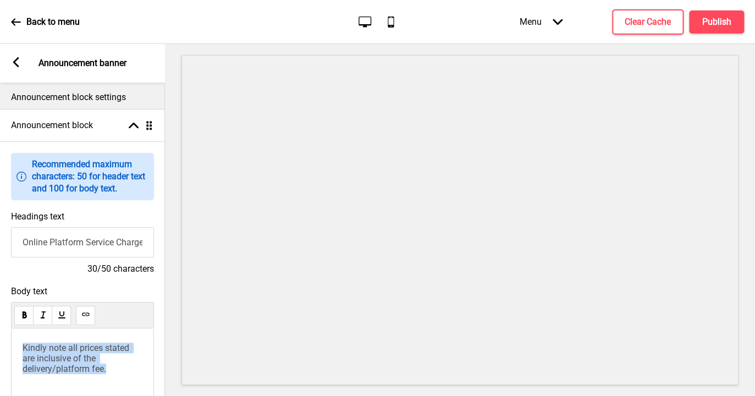
scroll to position [0, 0]
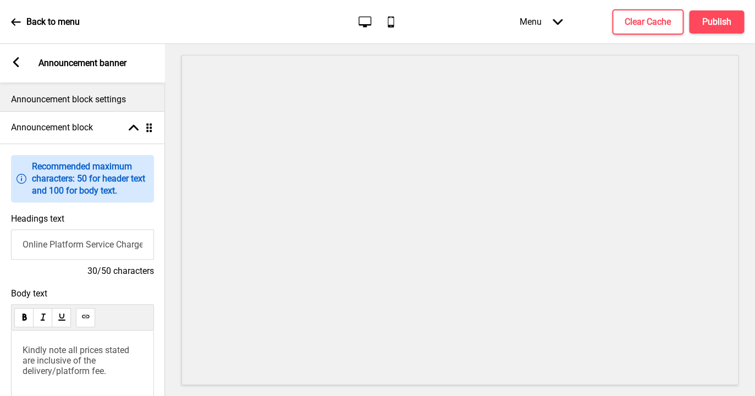
click at [101, 102] on p "Announcement block settings" at bounding box center [82, 100] width 143 height 12
click at [107, 101] on p "Announcement block settings" at bounding box center [82, 100] width 143 height 12
click at [14, 62] on icon at bounding box center [16, 62] width 6 height 10
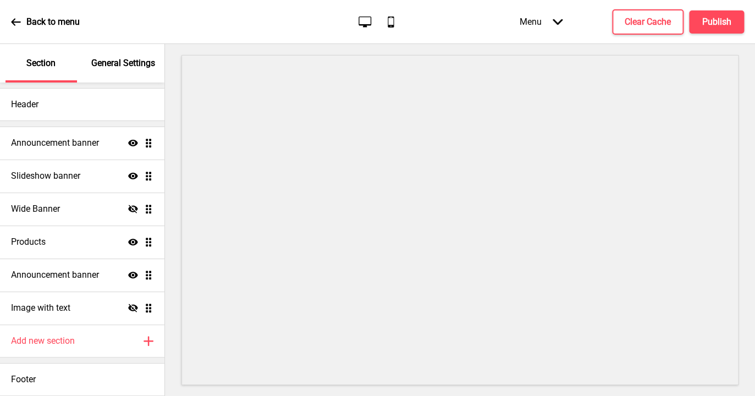
click at [122, 67] on p "General Settings" at bounding box center [123, 63] width 64 height 12
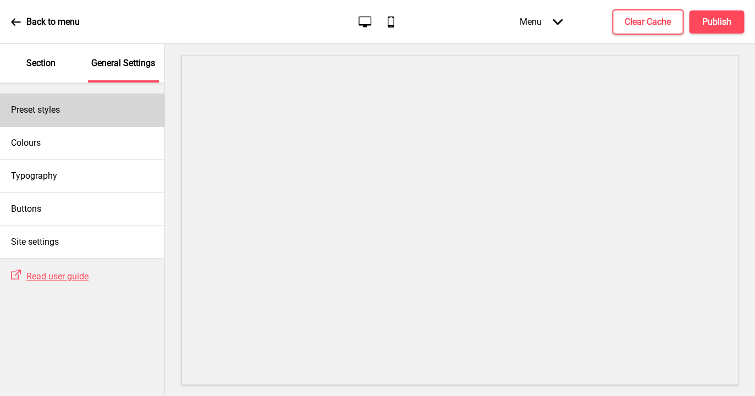
click at [53, 112] on h4 "Preset styles" at bounding box center [35, 110] width 49 height 12
select select "Custom"
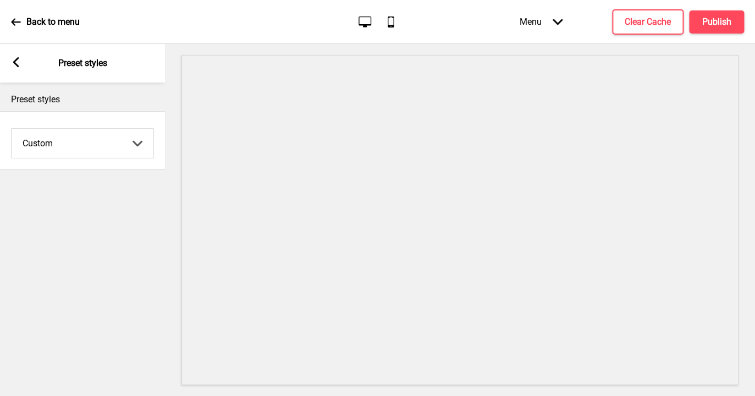
click at [18, 63] on rect at bounding box center [16, 62] width 10 height 10
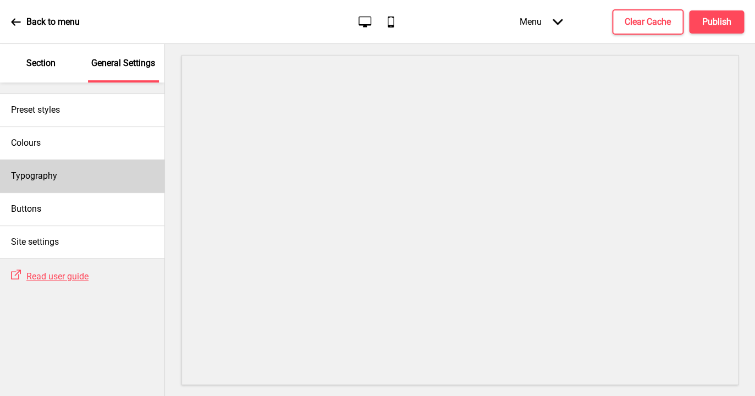
click at [45, 184] on div "Typography" at bounding box center [82, 176] width 165 height 33
select select "Roboto"
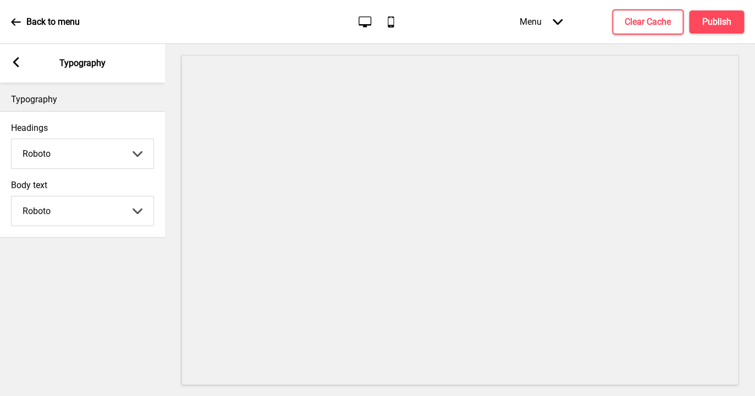
click at [12, 139] on select "Abhaya Libre Abril Fatface Adobe Garamond Pro Arimo Arsenal Arvo Berkshire Swas…" at bounding box center [83, 153] width 142 height 29
click at [18, 57] on div "Arrow left Typography" at bounding box center [82, 63] width 165 height 39
click at [18, 62] on rect at bounding box center [16, 62] width 10 height 10
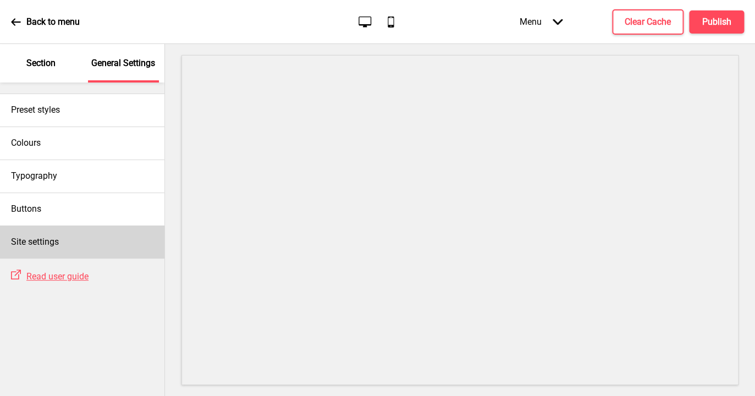
click at [87, 240] on div "Site settings" at bounding box center [82, 242] width 165 height 33
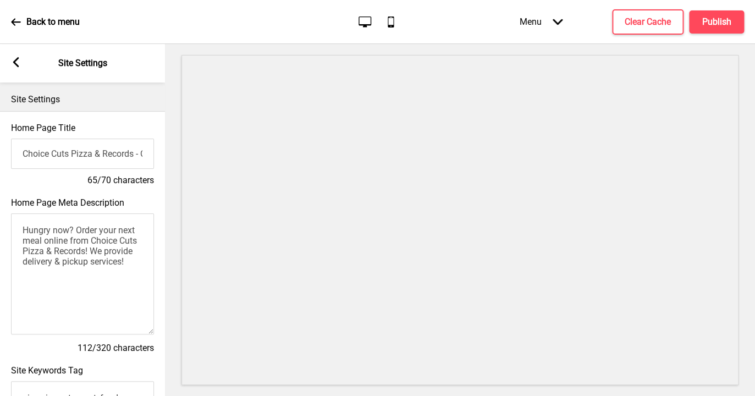
click at [17, 63] on rect at bounding box center [16, 62] width 10 height 10
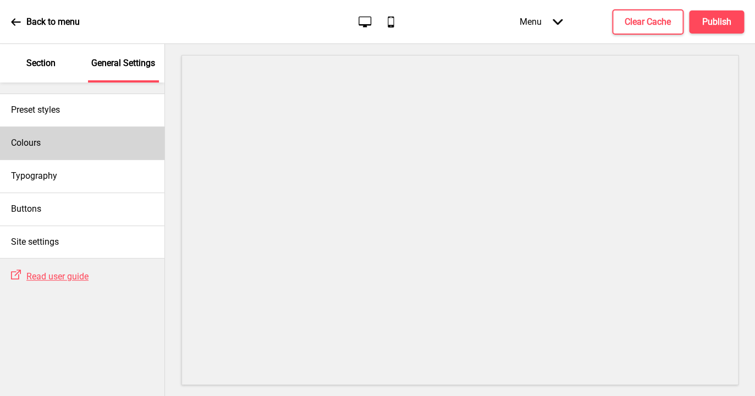
click at [28, 141] on h4 "Colours" at bounding box center [26, 143] width 30 height 12
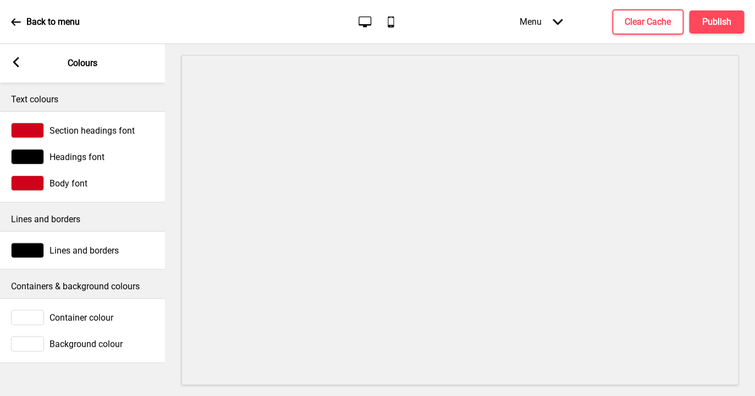
click at [14, 62] on icon at bounding box center [16, 62] width 6 height 10
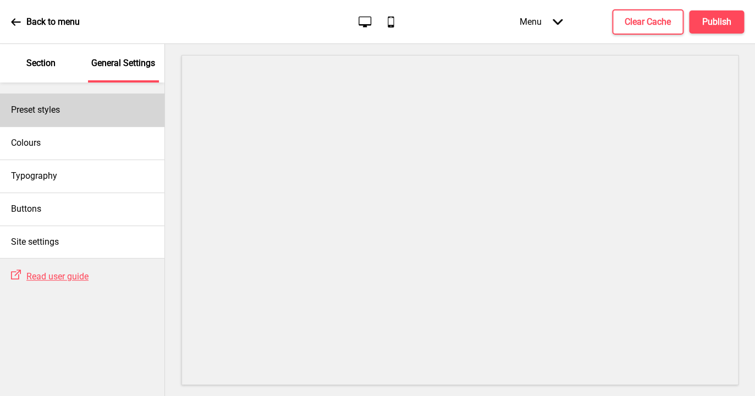
click at [36, 108] on h4 "Preset styles" at bounding box center [35, 110] width 49 height 12
select select "Custom"
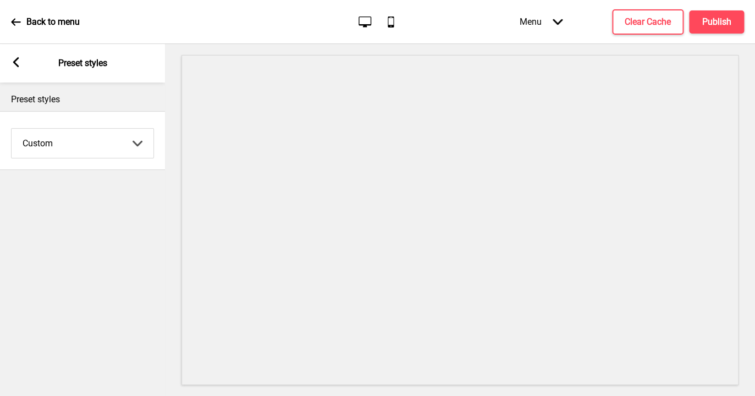
click at [18, 64] on rect at bounding box center [16, 62] width 10 height 10
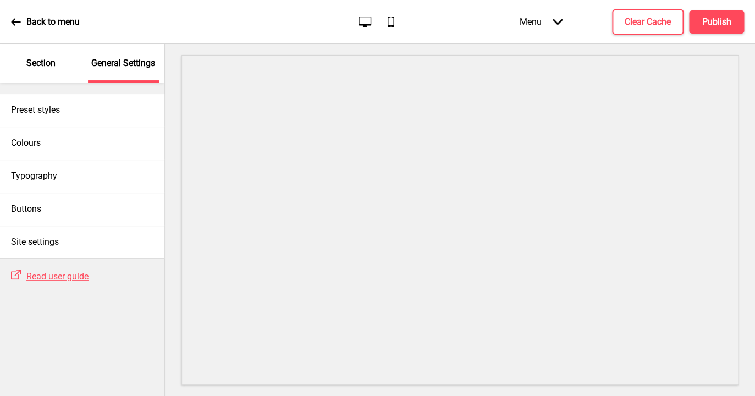
click at [40, 65] on p "Section" at bounding box center [40, 63] width 29 height 12
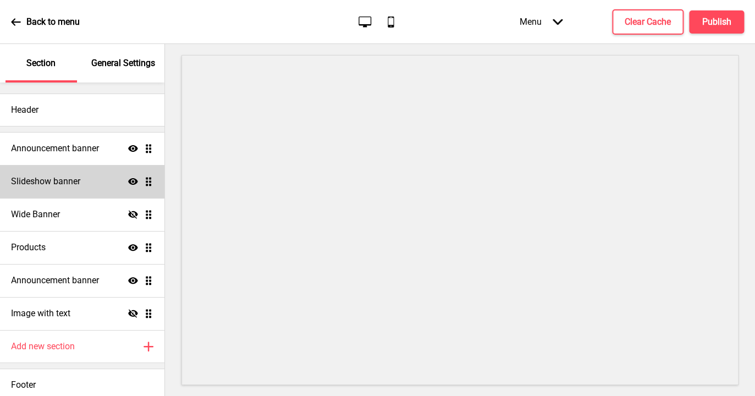
scroll to position [6, 0]
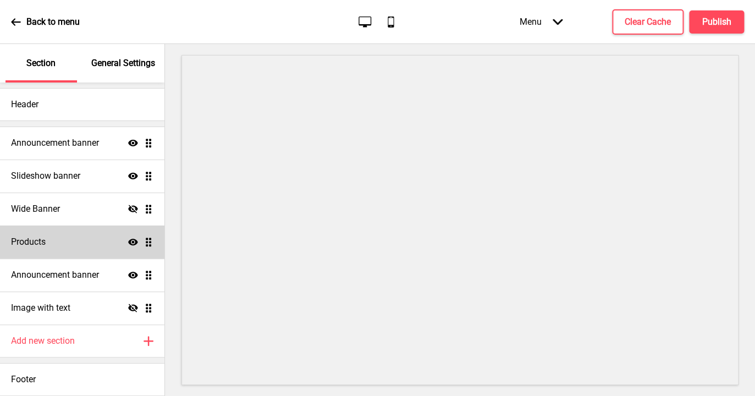
click at [64, 246] on div "Products Show Drag" at bounding box center [82, 242] width 165 height 33
select select "list"
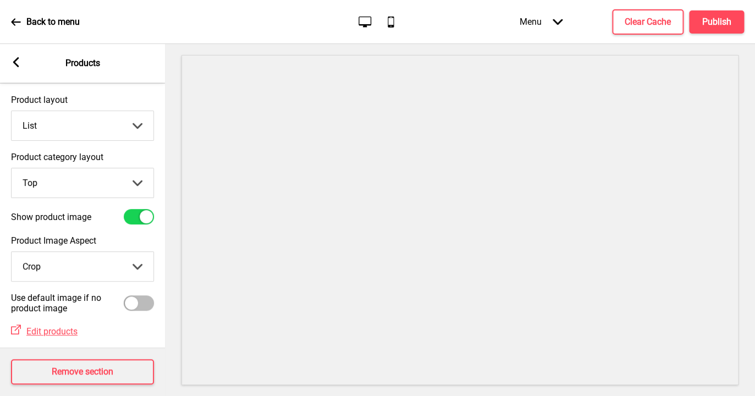
scroll to position [39, 0]
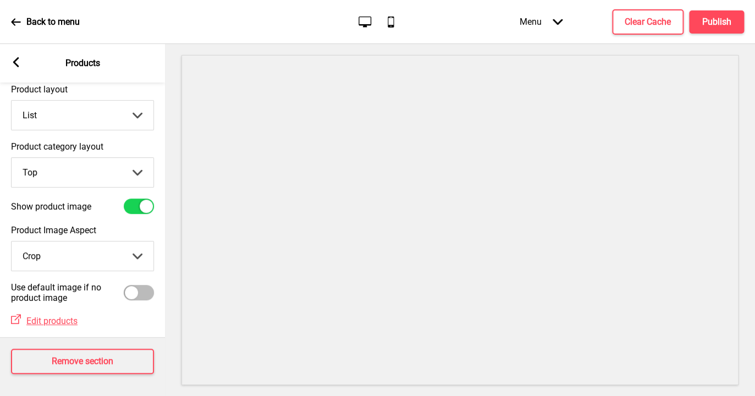
click at [19, 67] on rect at bounding box center [16, 62] width 10 height 10
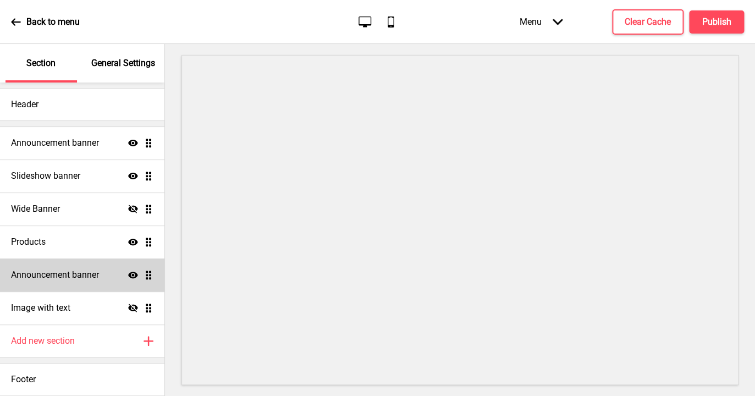
click at [73, 278] on h4 "Announcement banner" at bounding box center [55, 275] width 88 height 12
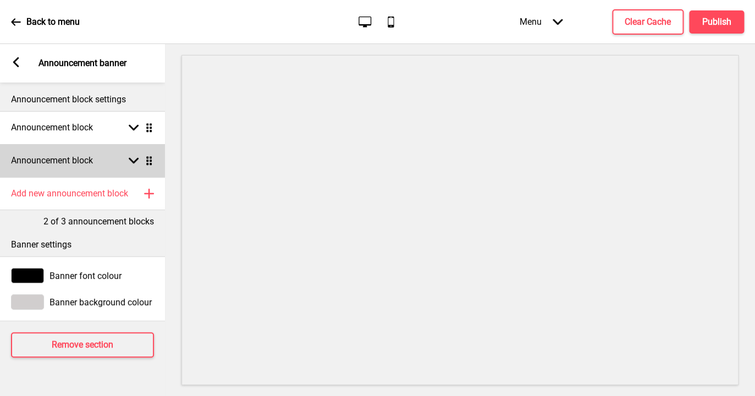
click at [131, 158] on rect at bounding box center [134, 161] width 10 height 10
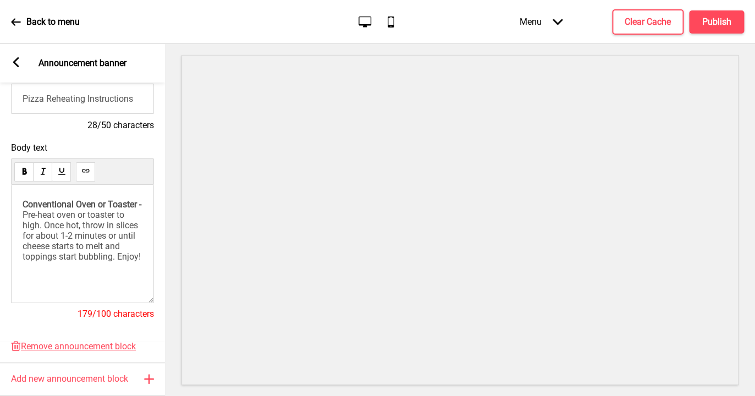
scroll to position [181, 0]
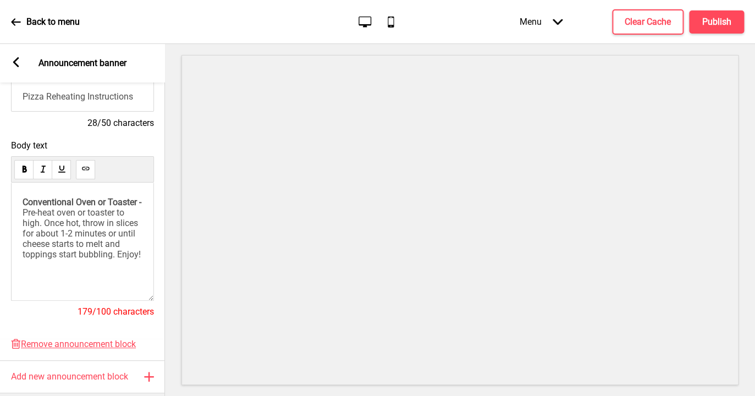
click at [102, 282] on div "Conventional Oven or Toaster - Pre-heat oven or toaster to high. Once hot, thro…" at bounding box center [82, 242] width 143 height 118
click at [102, 272] on div "Conventional Oven or Toaster - Pre-heat oven or toaster to high. Once hot, thro…" at bounding box center [82, 242] width 143 height 118
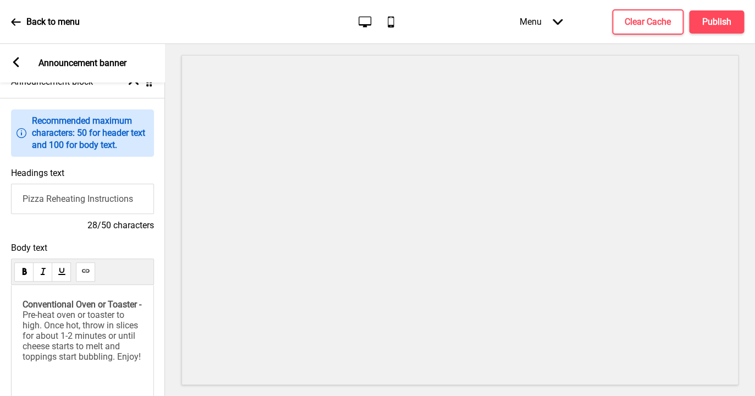
scroll to position [9, 0]
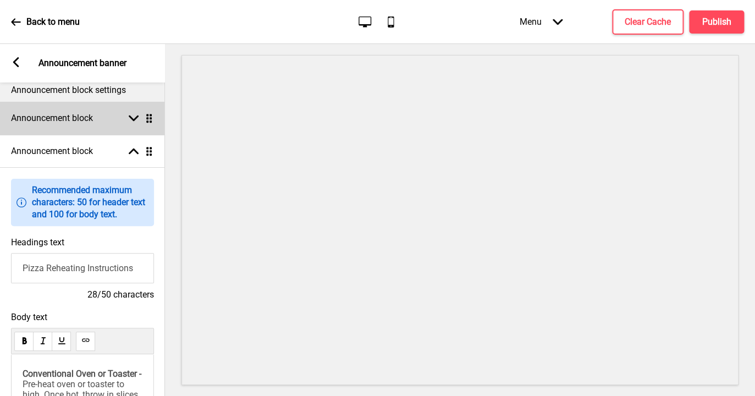
click at [135, 118] on icon at bounding box center [134, 119] width 10 height 6
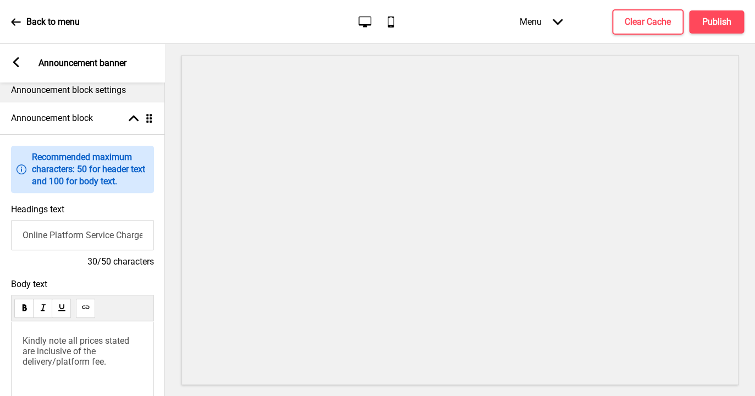
scroll to position [50, 0]
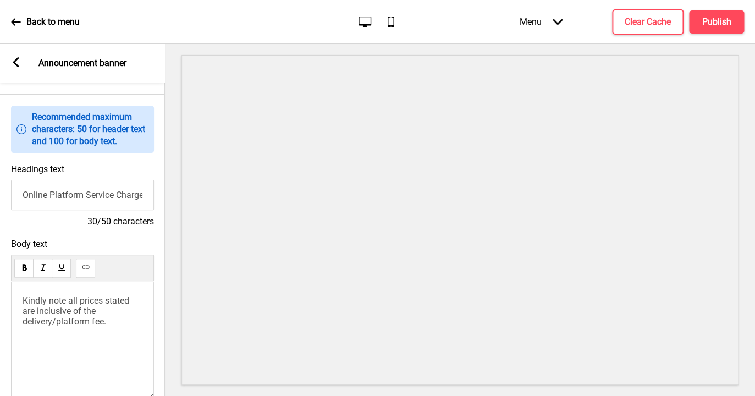
click at [66, 311] on span "Kindly note all prices stated are inclusive of the delivery/platform fee." at bounding box center [77, 310] width 109 height 31
click at [86, 323] on p "Kindly note all prices stated are inclusive of the delivery/platform fee." at bounding box center [83, 310] width 120 height 31
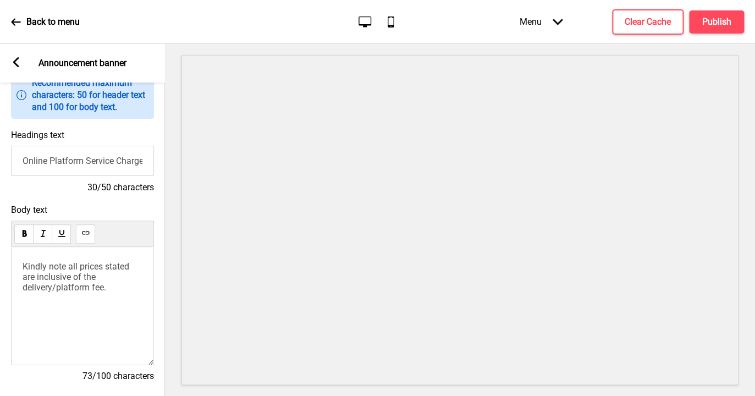
scroll to position [100, 0]
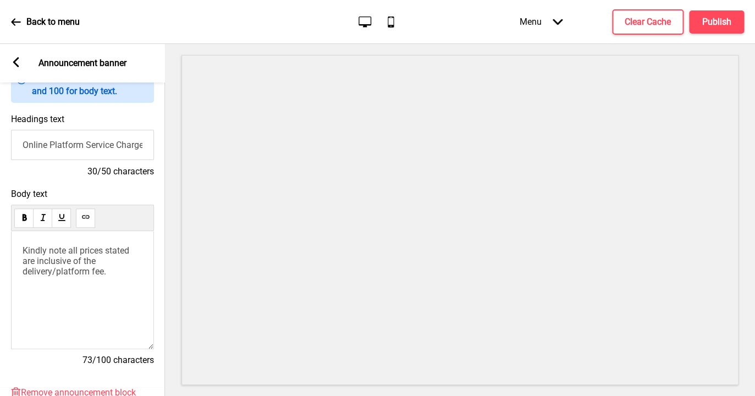
click at [102, 139] on input "Online Platform Service Charge" at bounding box center [82, 145] width 143 height 30
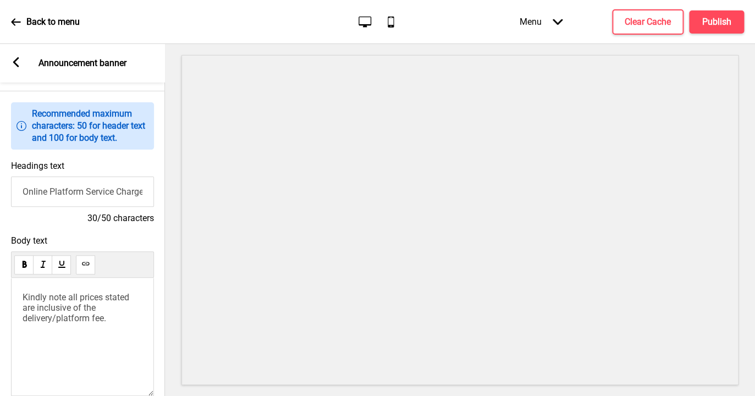
scroll to position [0, 0]
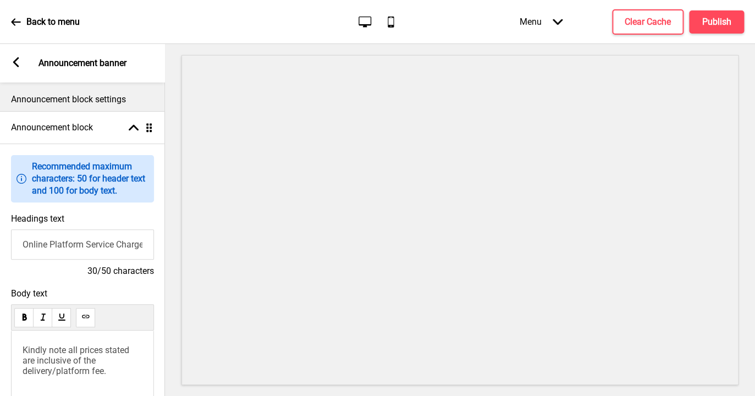
click at [20, 62] on rect at bounding box center [16, 62] width 10 height 10
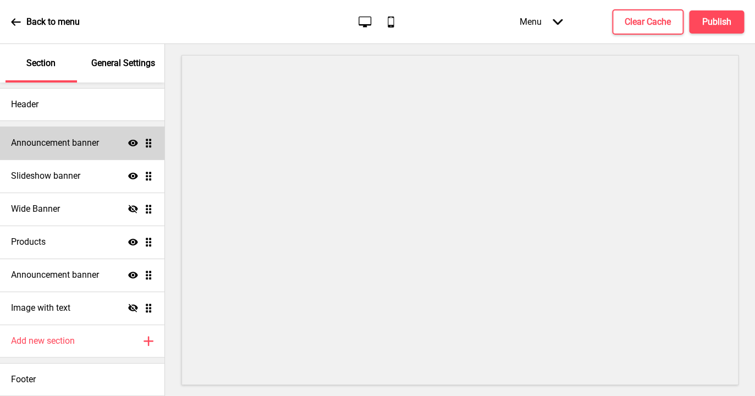
click at [69, 147] on h4 "Announcement banner" at bounding box center [55, 143] width 88 height 12
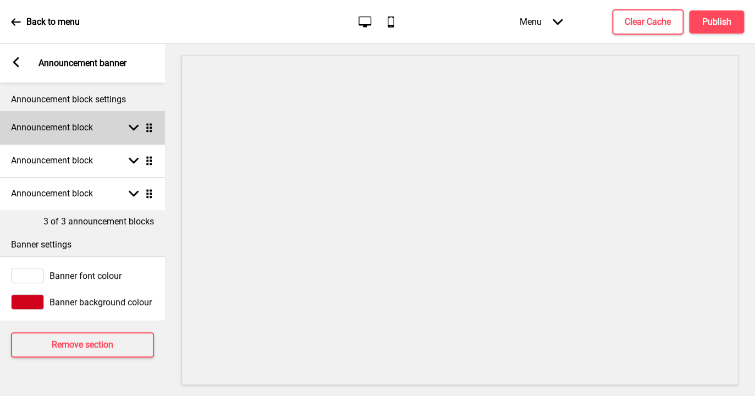
click at [132, 127] on rect at bounding box center [134, 128] width 10 height 10
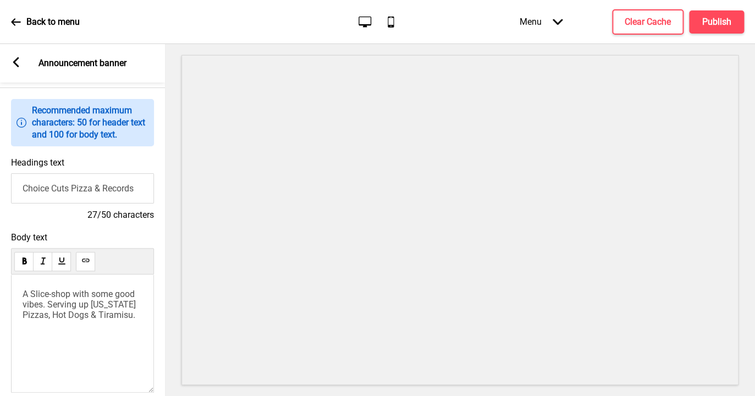
scroll to position [109, 0]
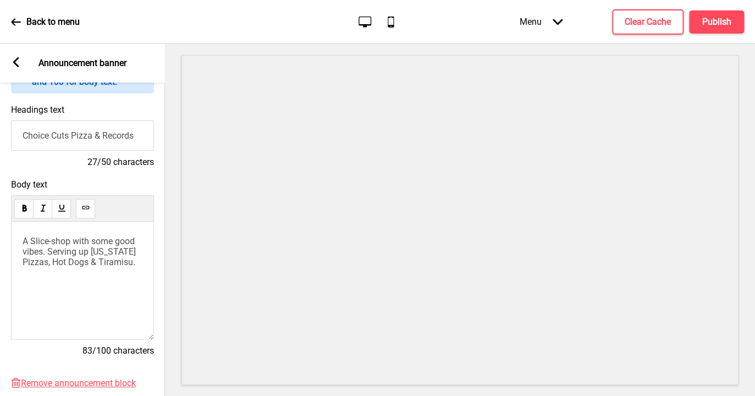
click at [93, 252] on span "A Slice-shop with some good vibes. Serving up [US_STATE] Pizzas, Hot Dogs & Tir…" at bounding box center [81, 251] width 116 height 31
click at [119, 252] on span "A Slice-shop with some good vibes. Serving [US_STATE] Pizzas, Hot Dogs & Tirami…" at bounding box center [80, 251] width 114 height 31
click at [719, 18] on h4 "Publish" at bounding box center [717, 22] width 29 height 12
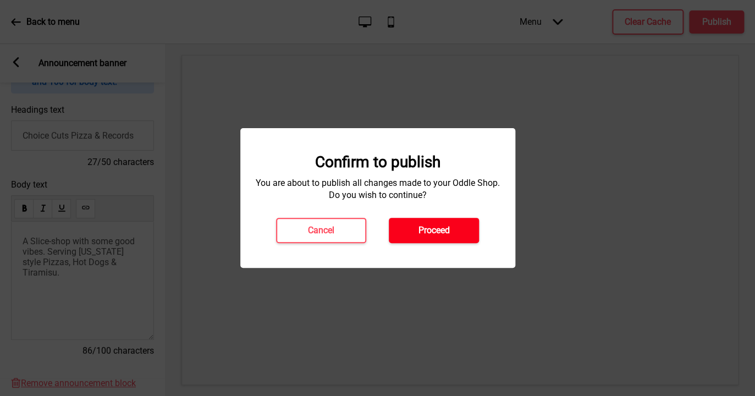
click at [439, 233] on h4 "Proceed" at bounding box center [434, 230] width 31 height 12
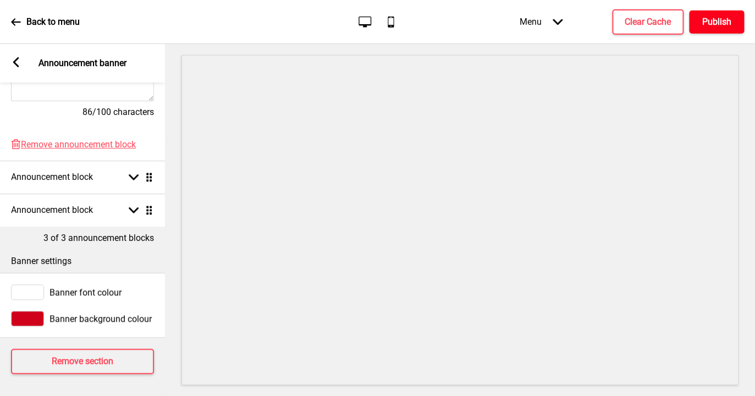
scroll to position [0, 0]
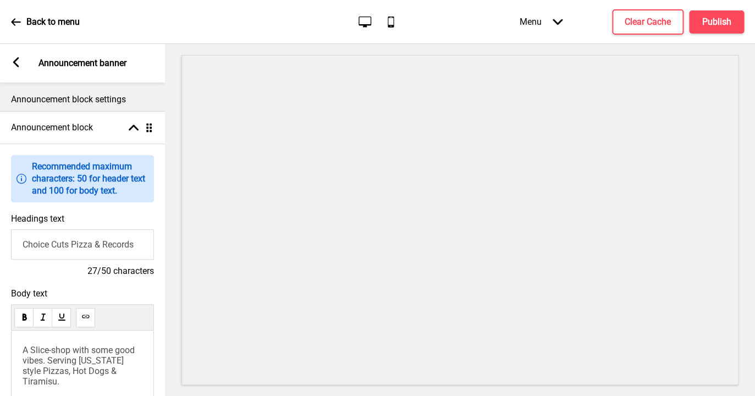
click at [14, 63] on icon at bounding box center [16, 62] width 6 height 10
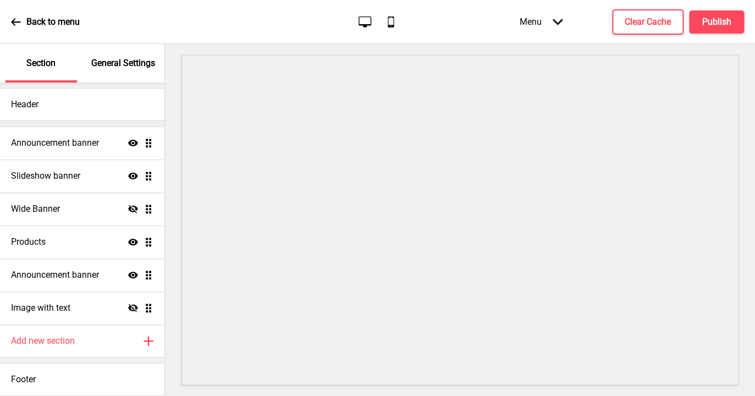
click at [128, 69] on p "General Settings" at bounding box center [123, 63] width 64 height 12
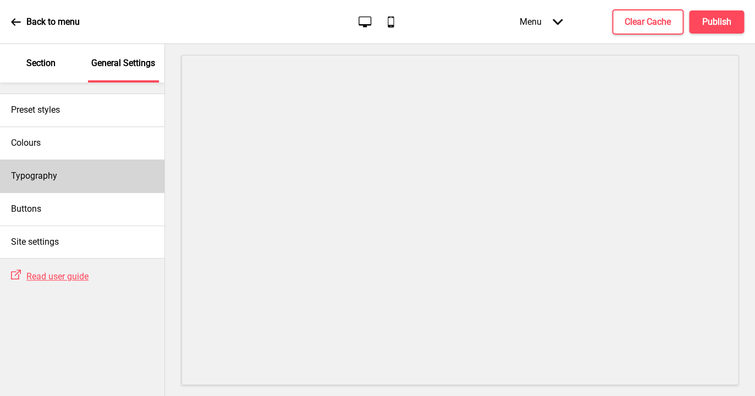
click at [92, 177] on div "Typography" at bounding box center [82, 176] width 165 height 33
select select "Roboto"
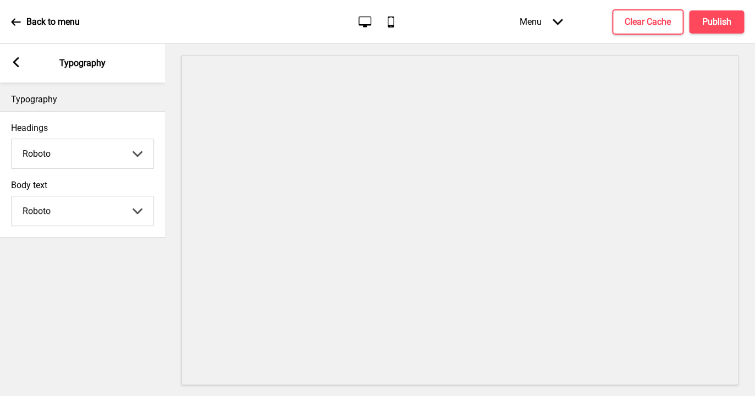
click at [24, 18] on div "Back to menu" at bounding box center [45, 22] width 69 height 30
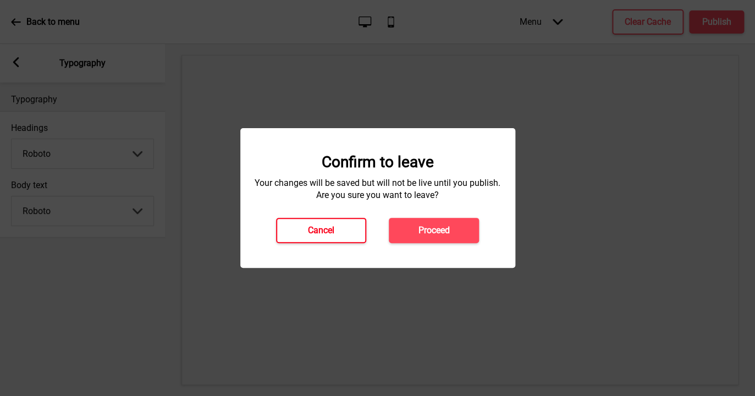
click at [328, 232] on h4 "Cancel" at bounding box center [321, 230] width 26 height 12
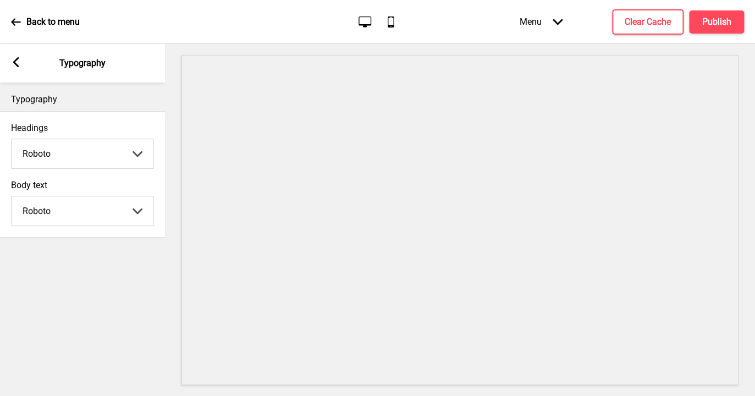
click at [17, 61] on rect at bounding box center [16, 62] width 10 height 10
